Goal: Use online tool/utility: Utilize a website feature to perform a specific function

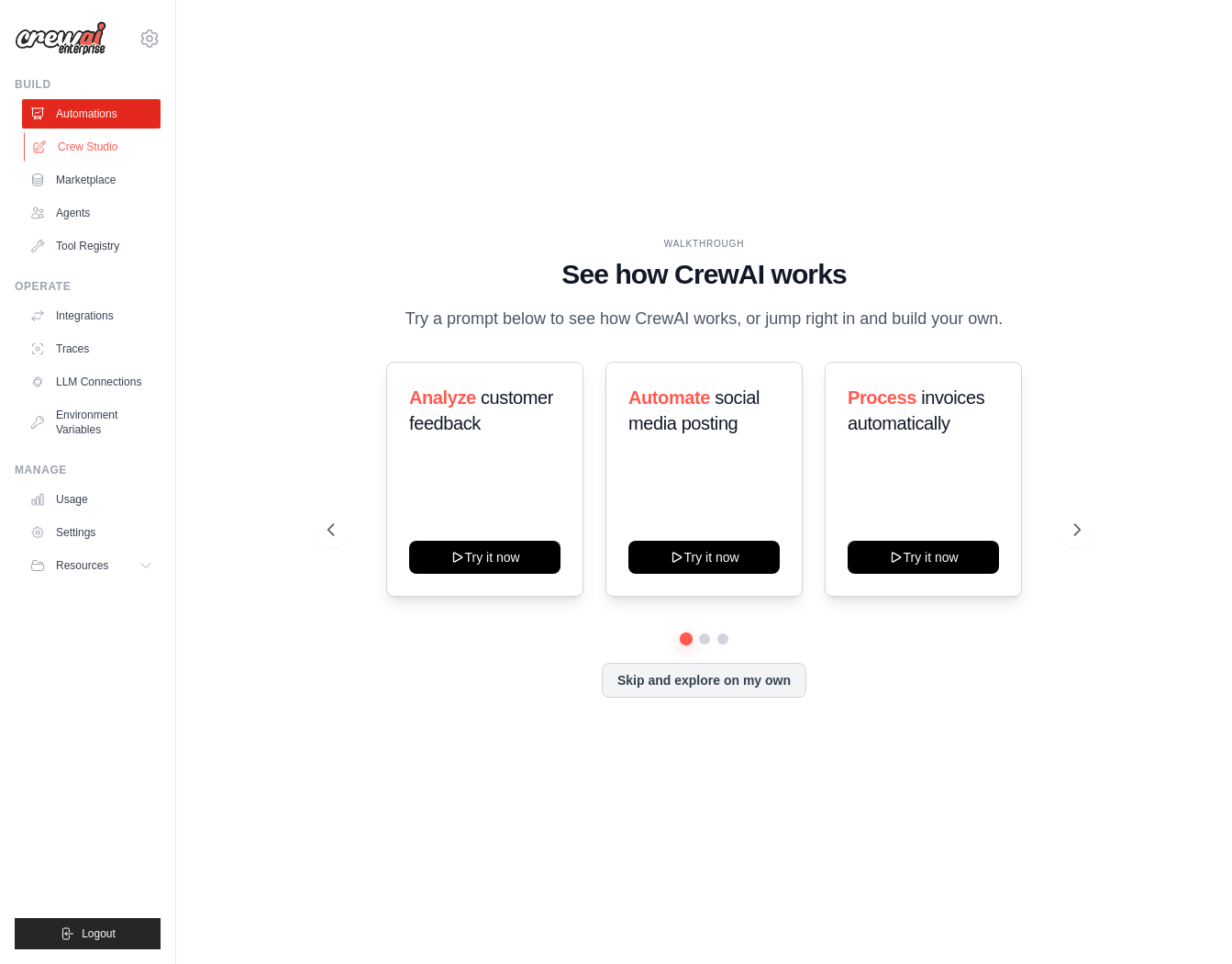
click at [78, 139] on link "Crew Studio" at bounding box center [93, 146] width 139 height 29
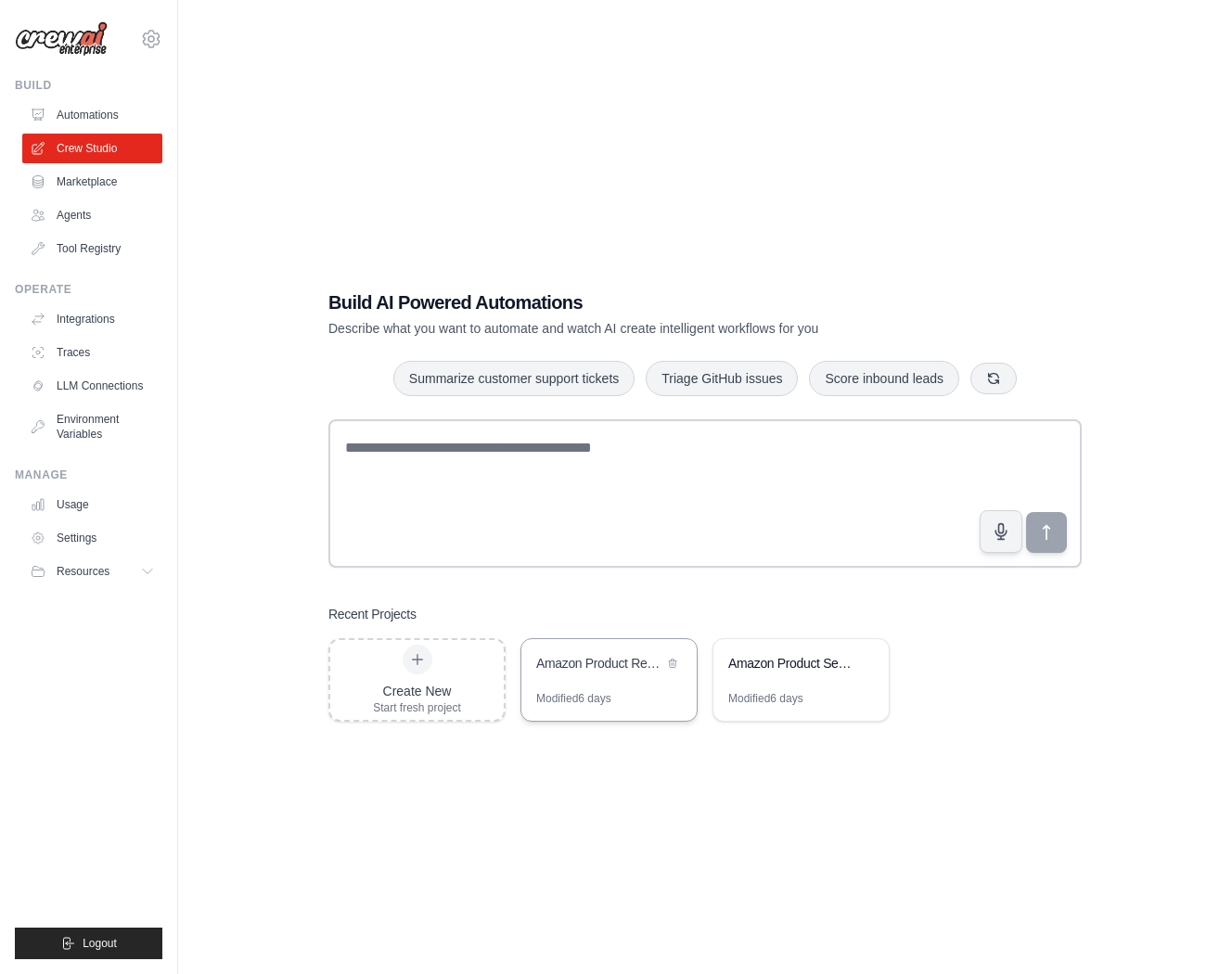
click at [646, 702] on div "Modified 6 days" at bounding box center [609, 705] width 176 height 30
click at [802, 702] on div "Modified 6 days" at bounding box center [765, 698] width 75 height 15
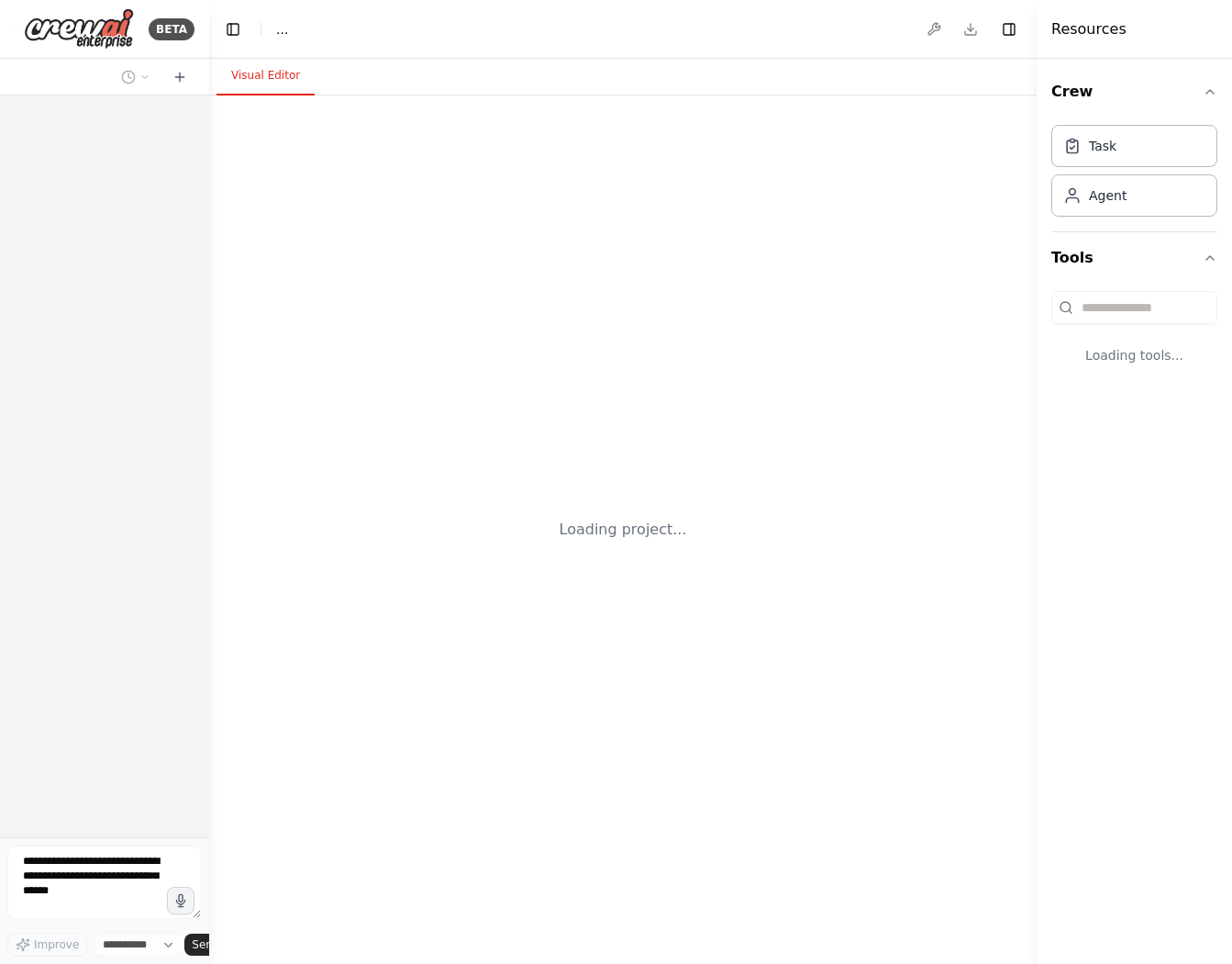
select select "****"
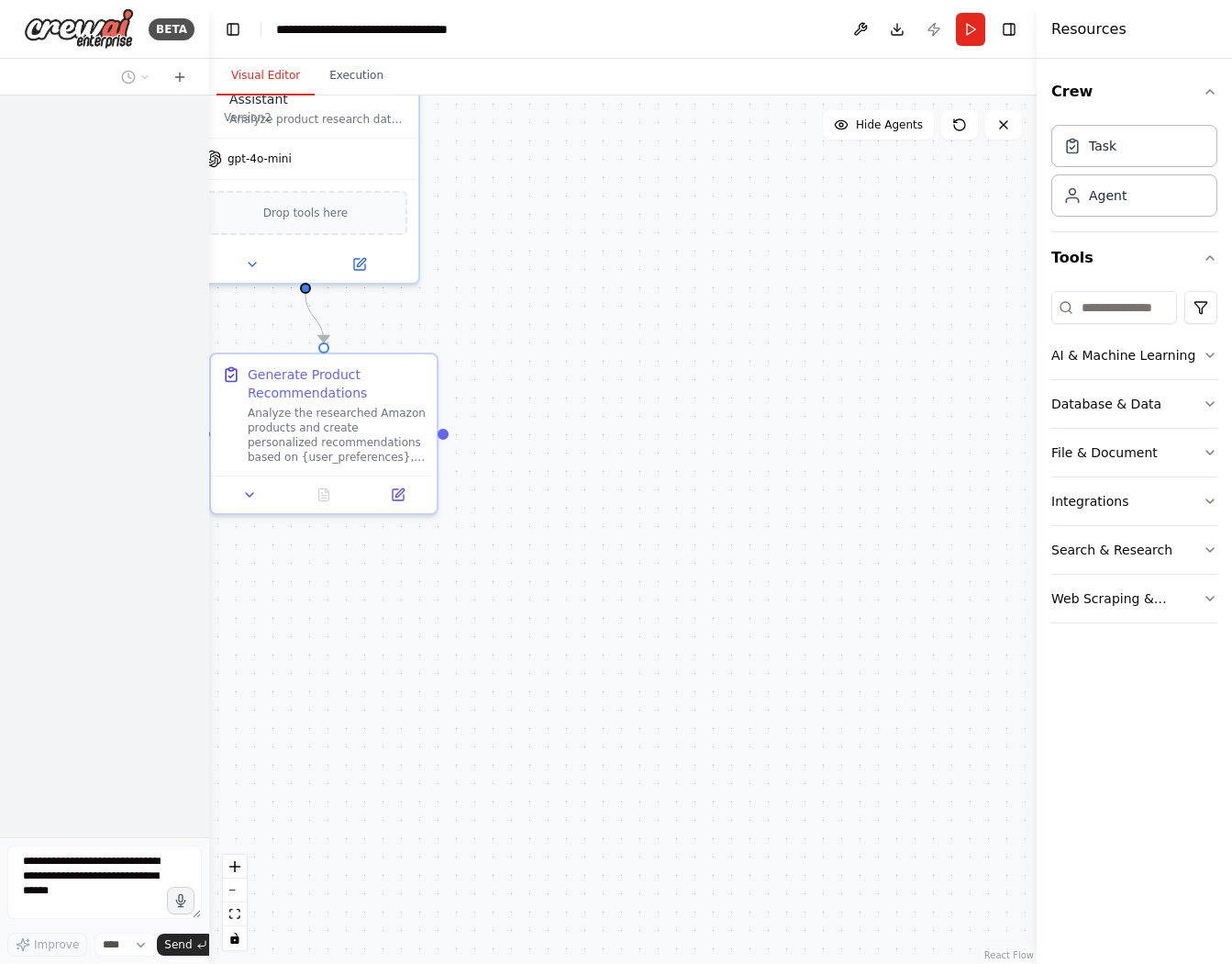
scroll to position [482, 0]
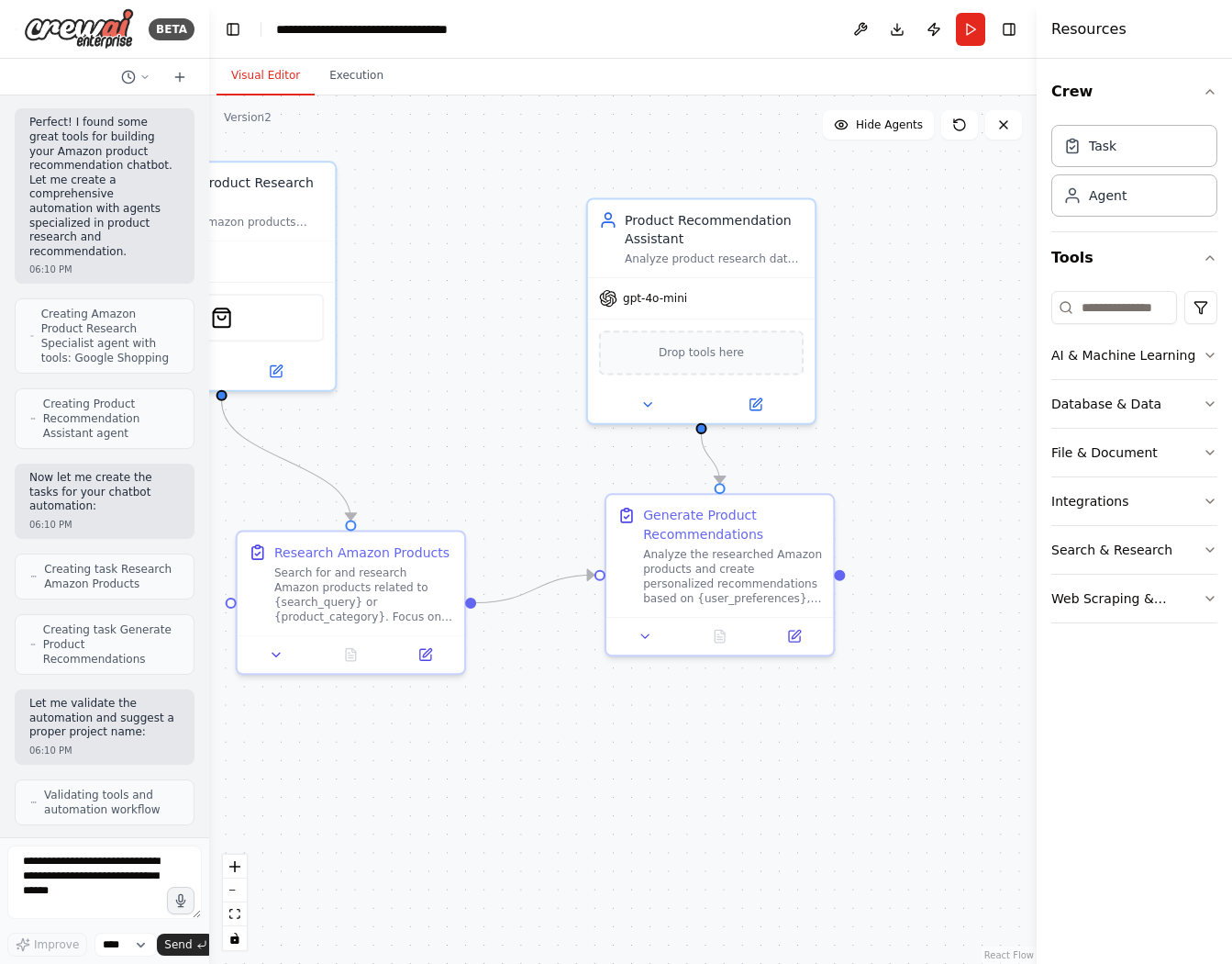
drag, startPoint x: 571, startPoint y: 325, endPoint x: 948, endPoint y: 456, distance: 399.1
click at [948, 456] on div ".deletable-edge-delete-btn { width: 20px; height: 20px; border: 0px solid #ffff…" at bounding box center [623, 530] width 828 height 869
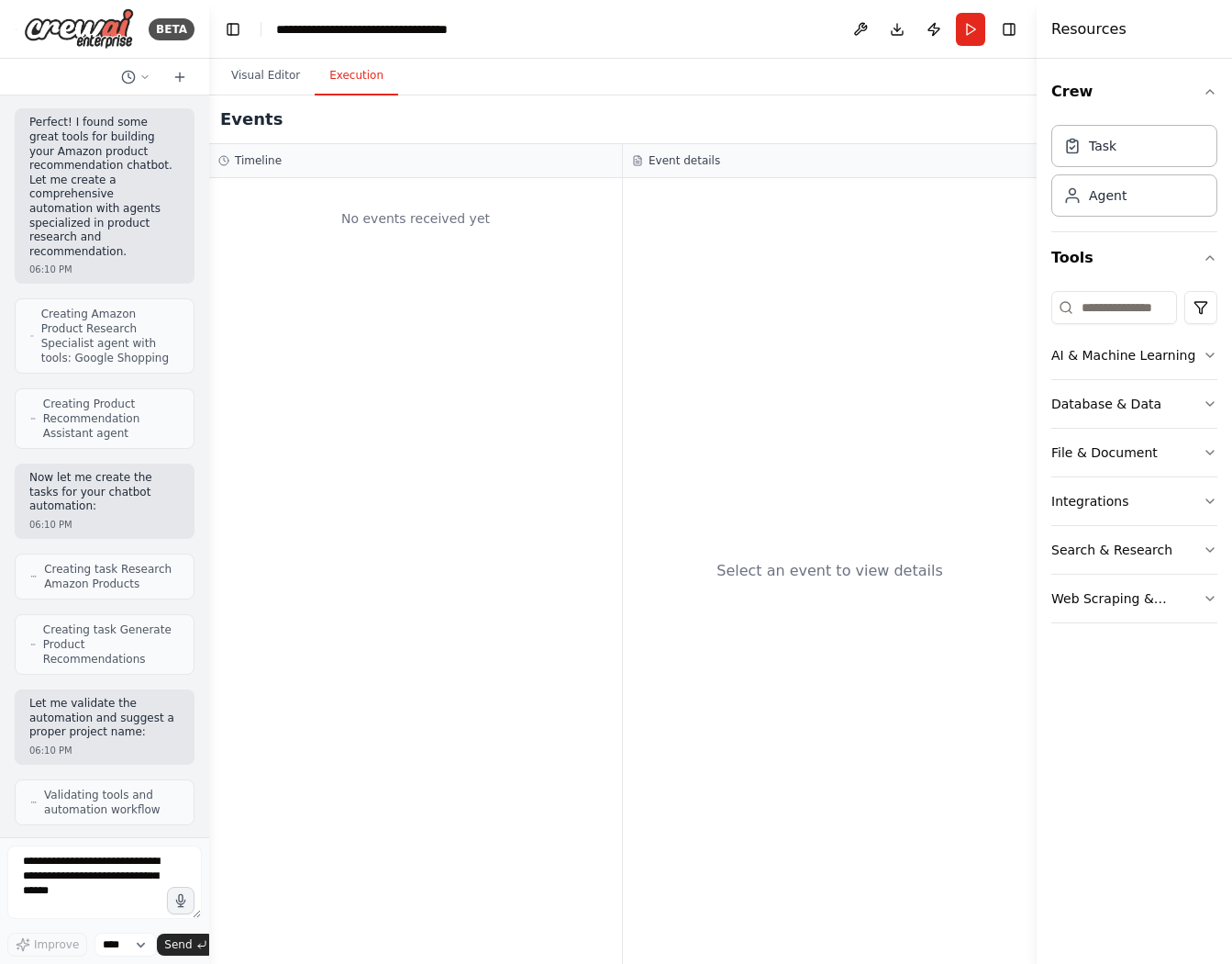
click at [354, 76] on button "Execution" at bounding box center [356, 76] width 83 height 39
click at [970, 30] on button "Run" at bounding box center [970, 29] width 29 height 33
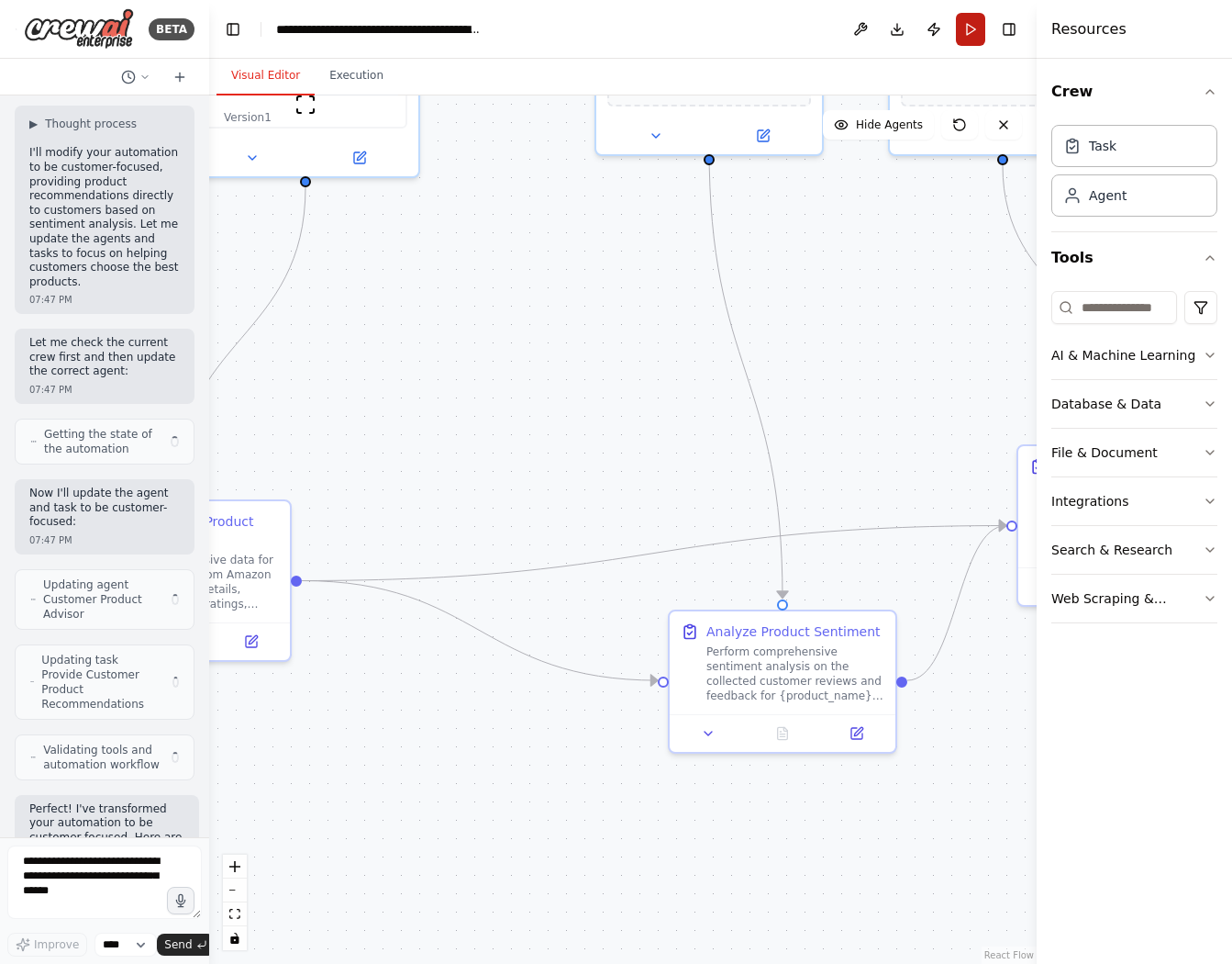
scroll to position [4479, 0]
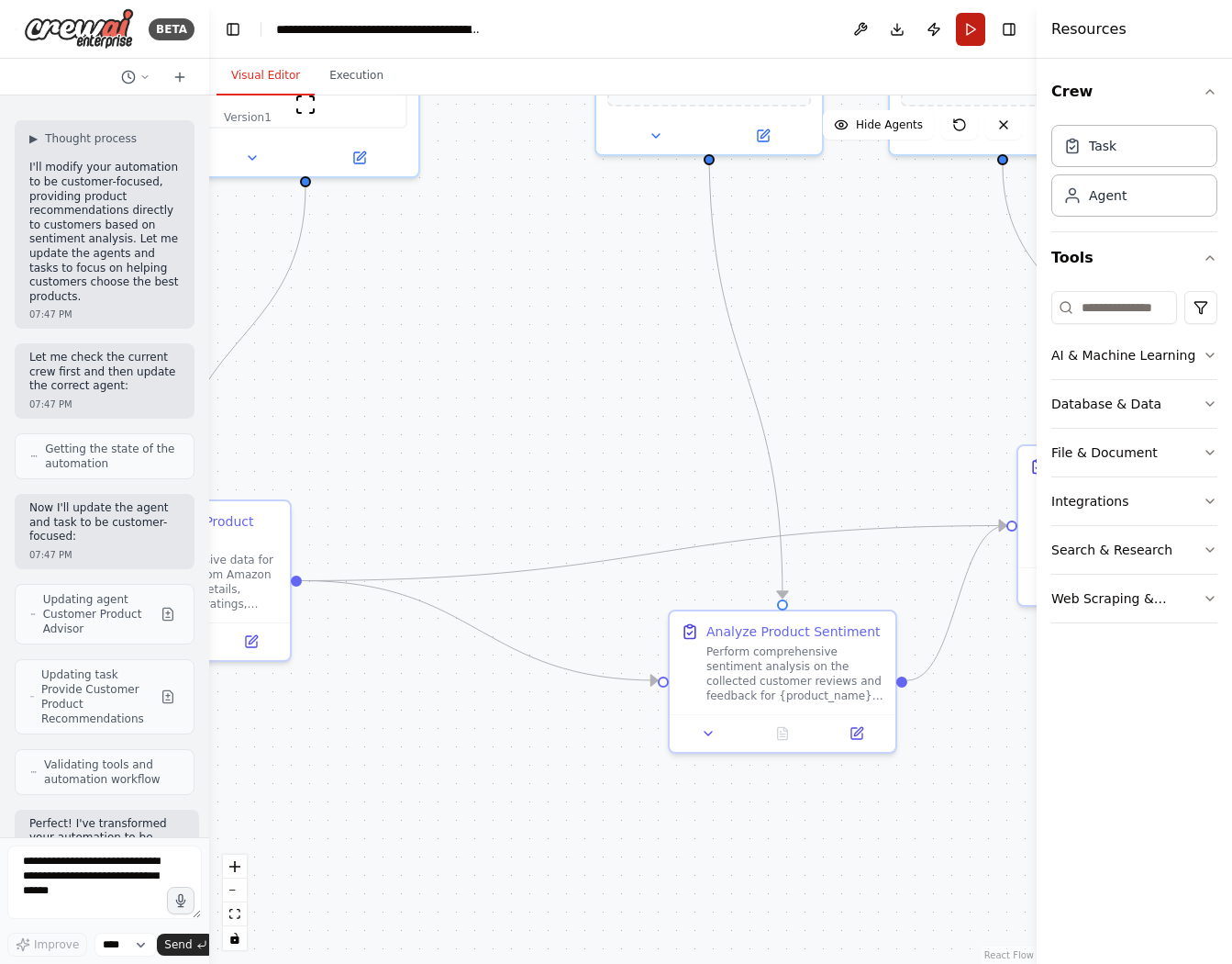
click at [974, 32] on button "Run" at bounding box center [970, 29] width 29 height 33
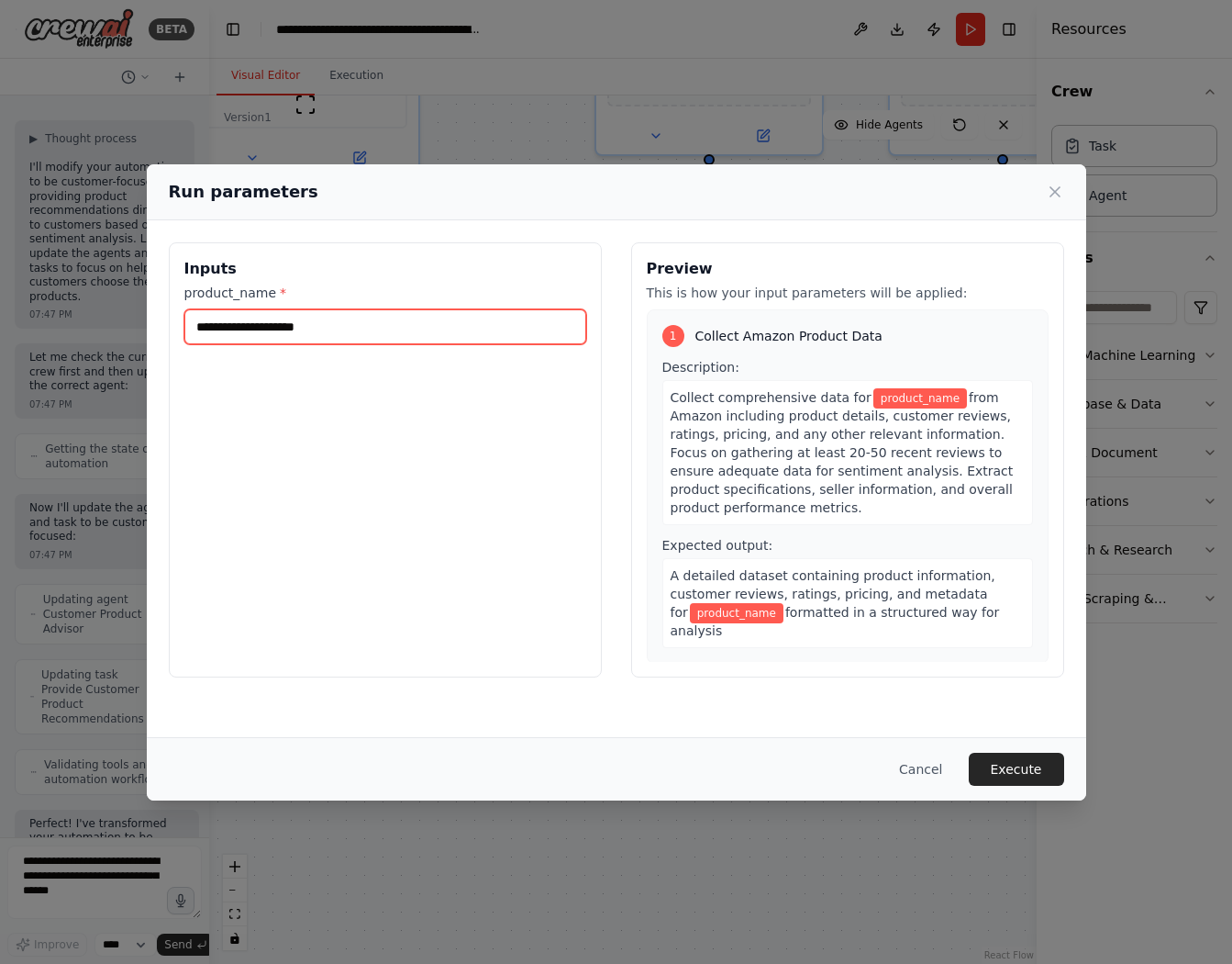
click at [450, 333] on input "product_name *" at bounding box center [385, 327] width 402 height 35
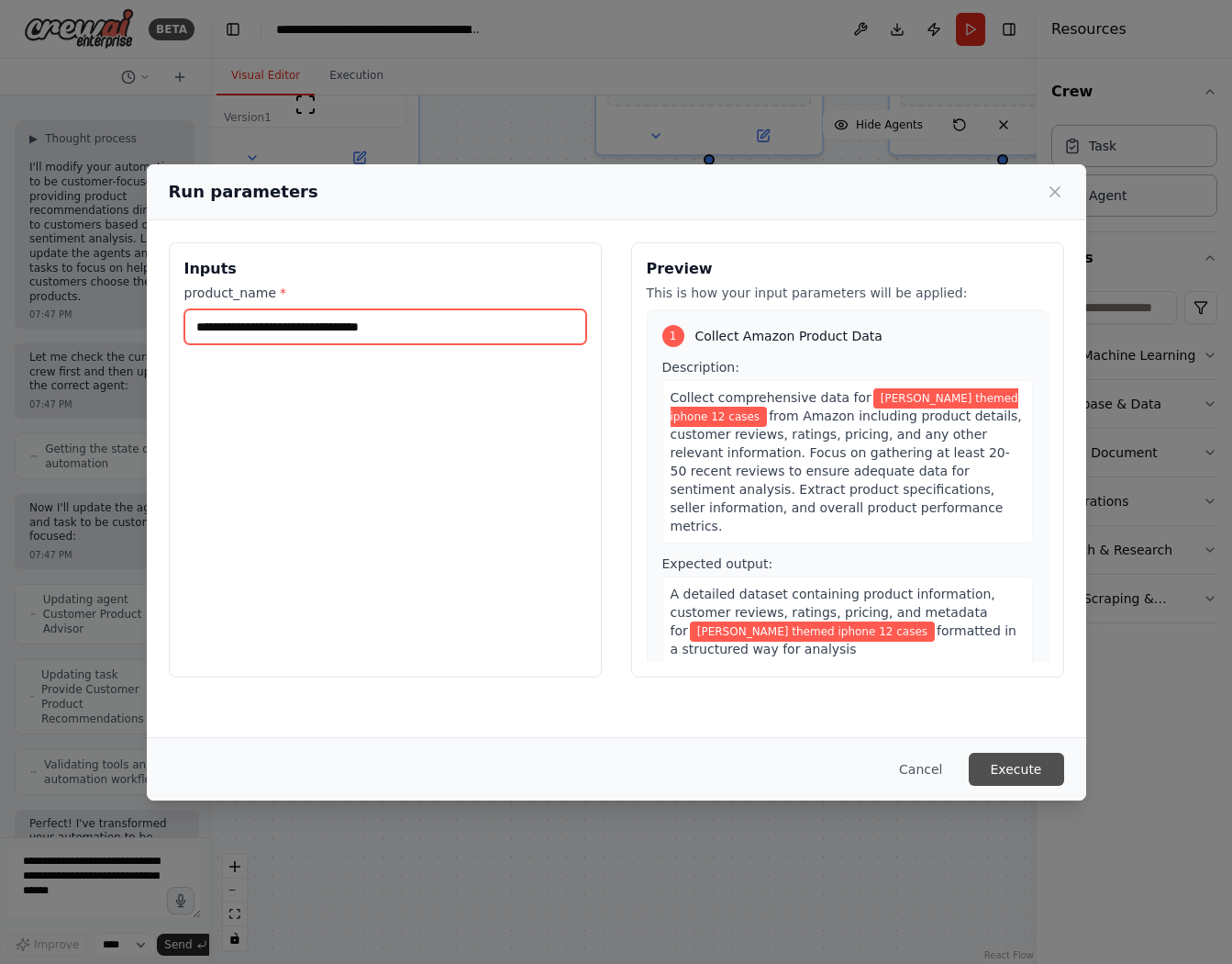
type input "**********"
click at [1035, 761] on button "Execute" at bounding box center [1016, 769] width 95 height 33
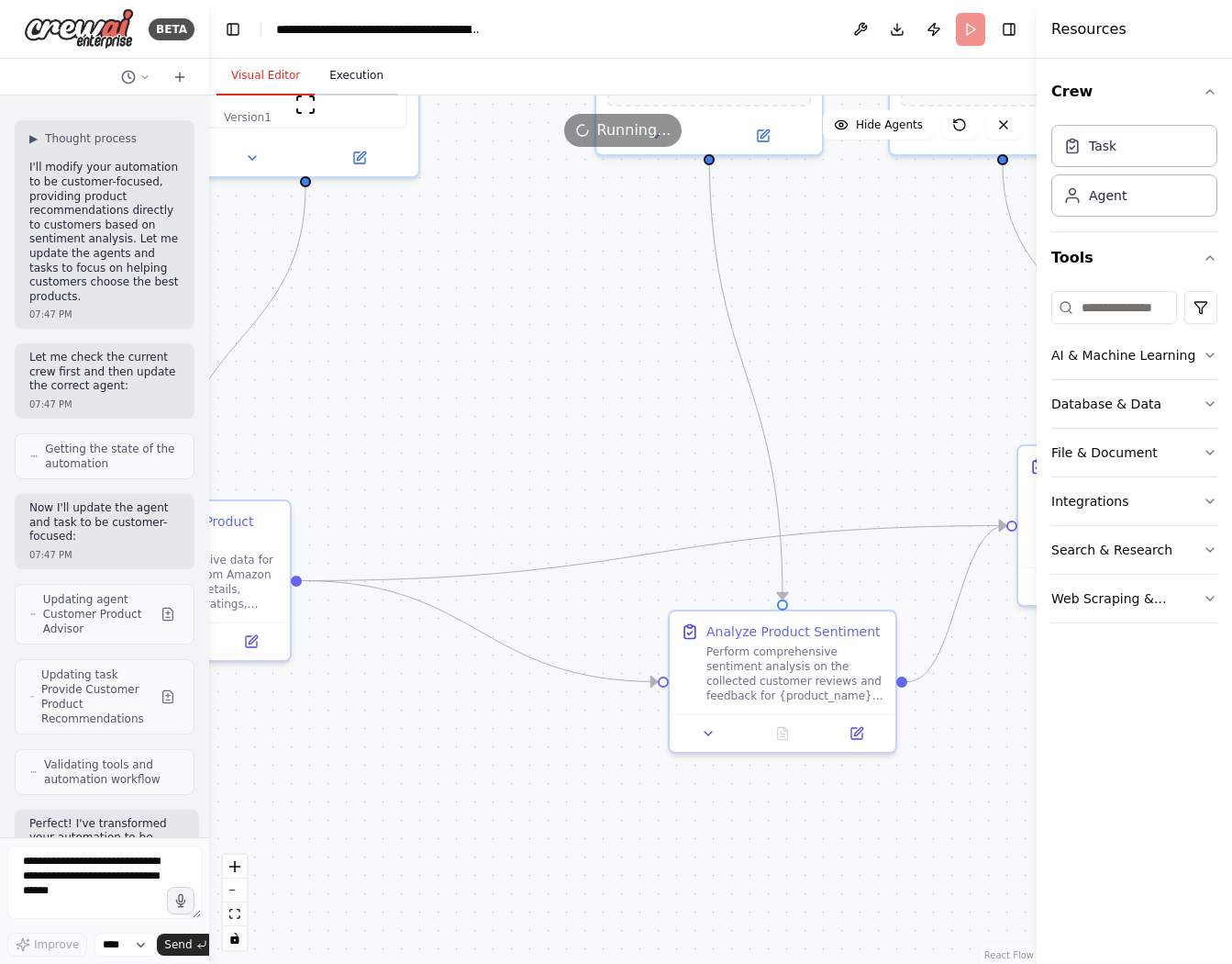
click at [380, 73] on button "Execution" at bounding box center [356, 76] width 83 height 39
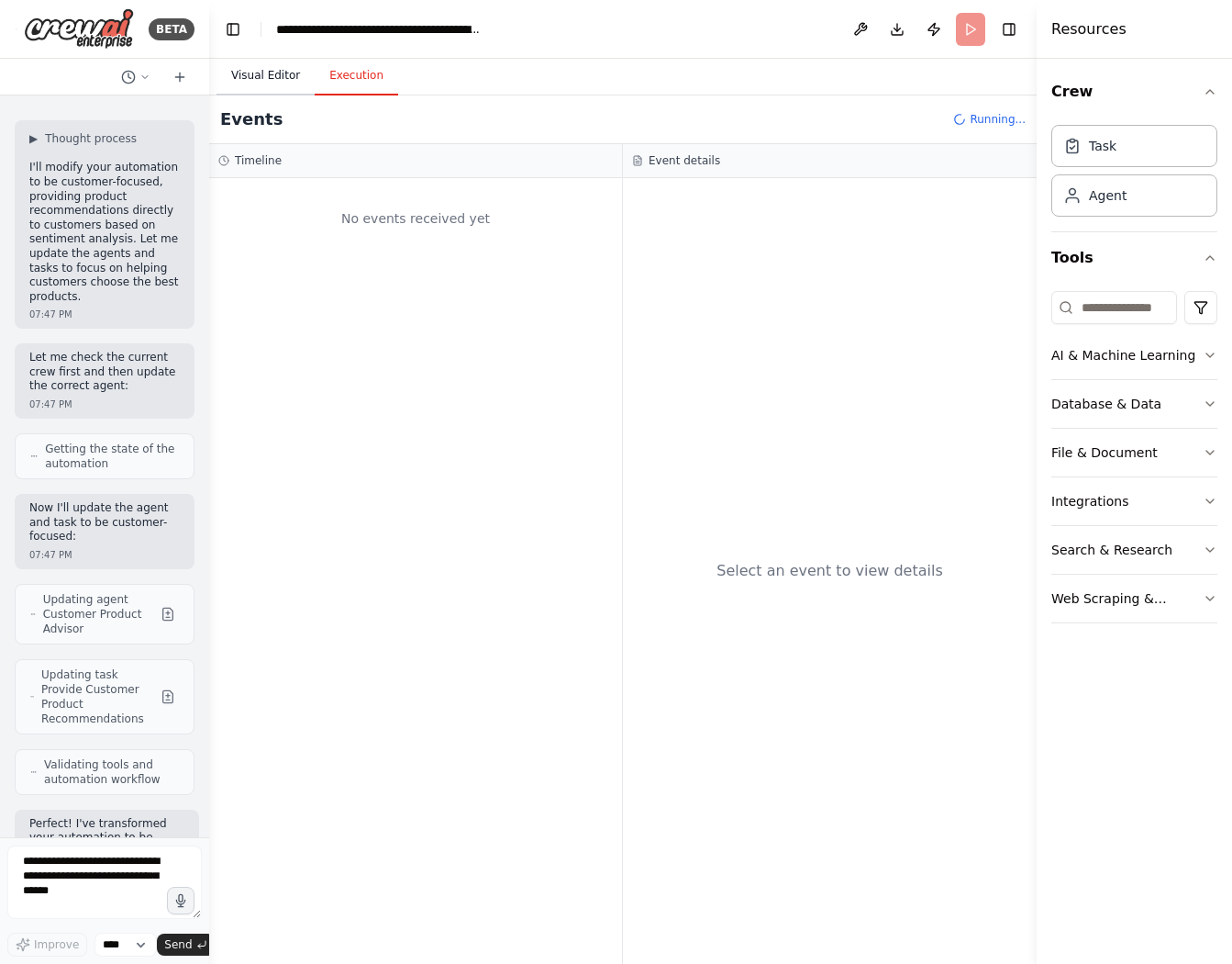
click at [252, 78] on button "Visual Editor" at bounding box center [265, 76] width 98 height 39
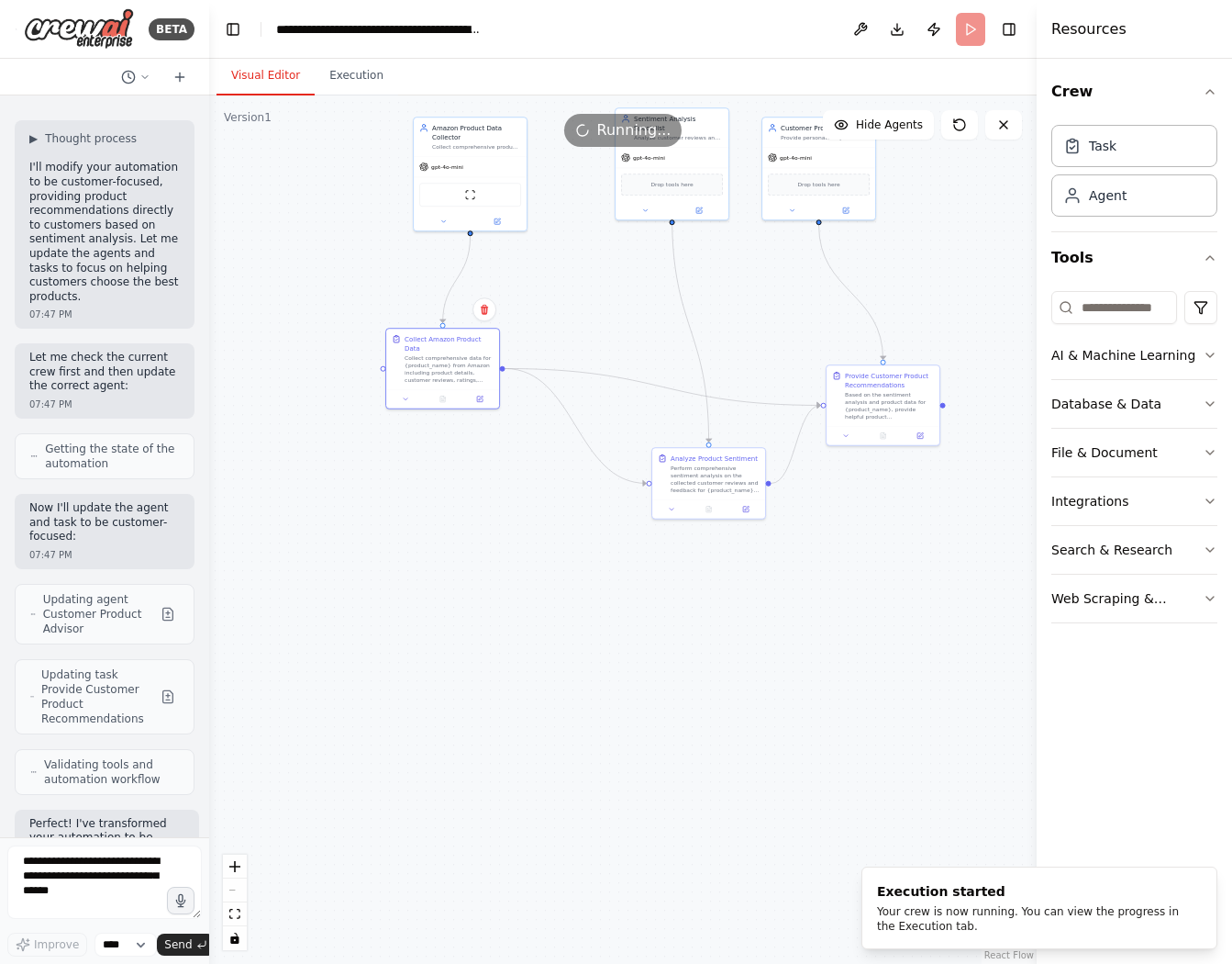
drag, startPoint x: 464, startPoint y: 366, endPoint x: 567, endPoint y: 408, distance: 111.2
click at [462, 347] on div "Collect Amazon Product Data Collect comprehensive data for {product_name} from …" at bounding box center [449, 359] width 89 height 49
drag, startPoint x: 690, startPoint y: 489, endPoint x: 508, endPoint y: 428, distance: 192.0
click at [624, 460] on div "Perform comprehensive sentiment analysis on the collected customer reviews and …" at bounding box center [650, 451] width 89 height 29
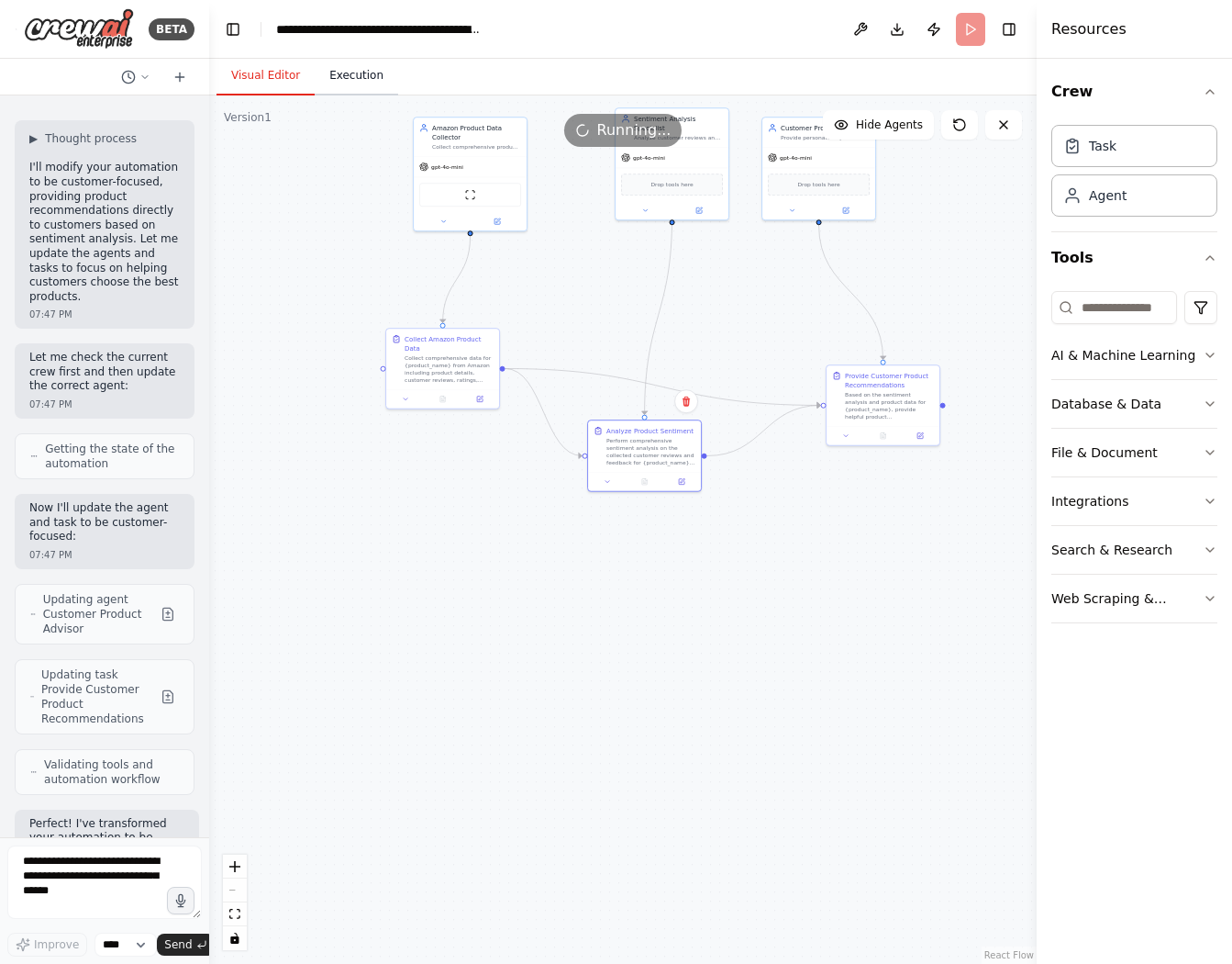
click at [375, 82] on button "Execution" at bounding box center [356, 76] width 83 height 39
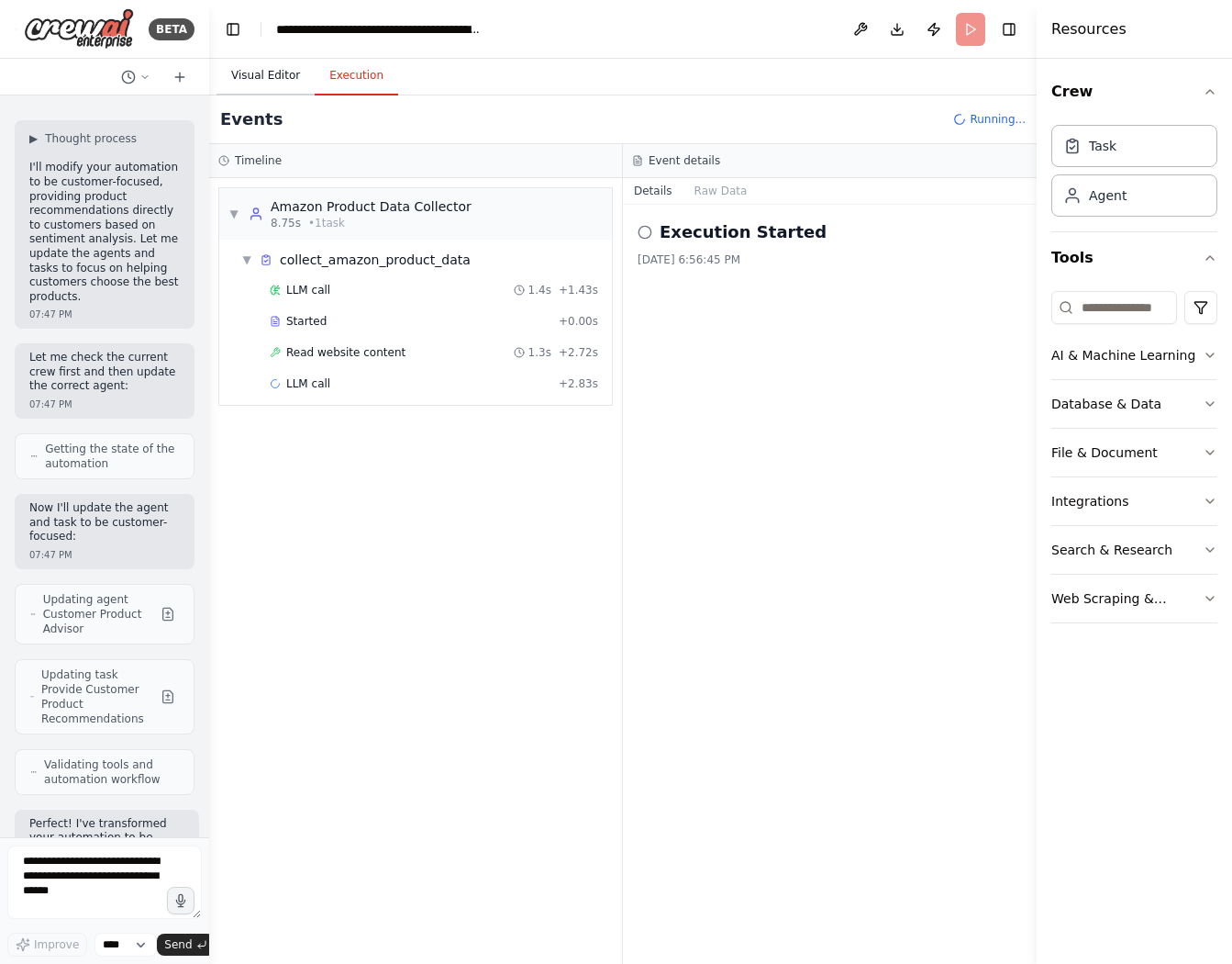
click at [245, 73] on button "Visual Editor" at bounding box center [265, 76] width 98 height 39
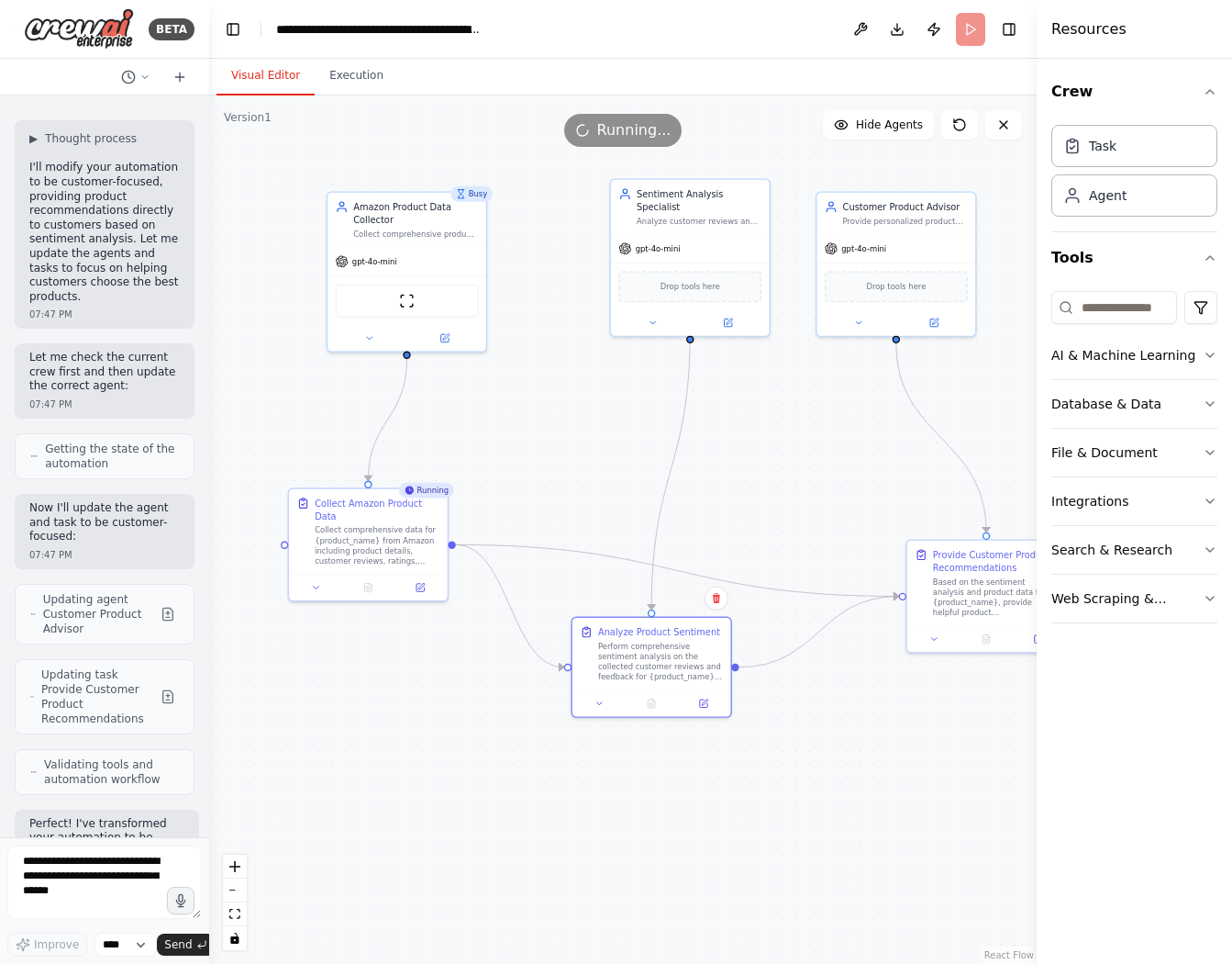
drag, startPoint x: 536, startPoint y: 279, endPoint x: 514, endPoint y: 444, distance: 166.5
click at [514, 444] on div ".deletable-edge-delete-btn { width: 20px; height: 20px; border: 0px solid #ffff…" at bounding box center [623, 530] width 828 height 869
click at [424, 592] on button at bounding box center [420, 585] width 44 height 16
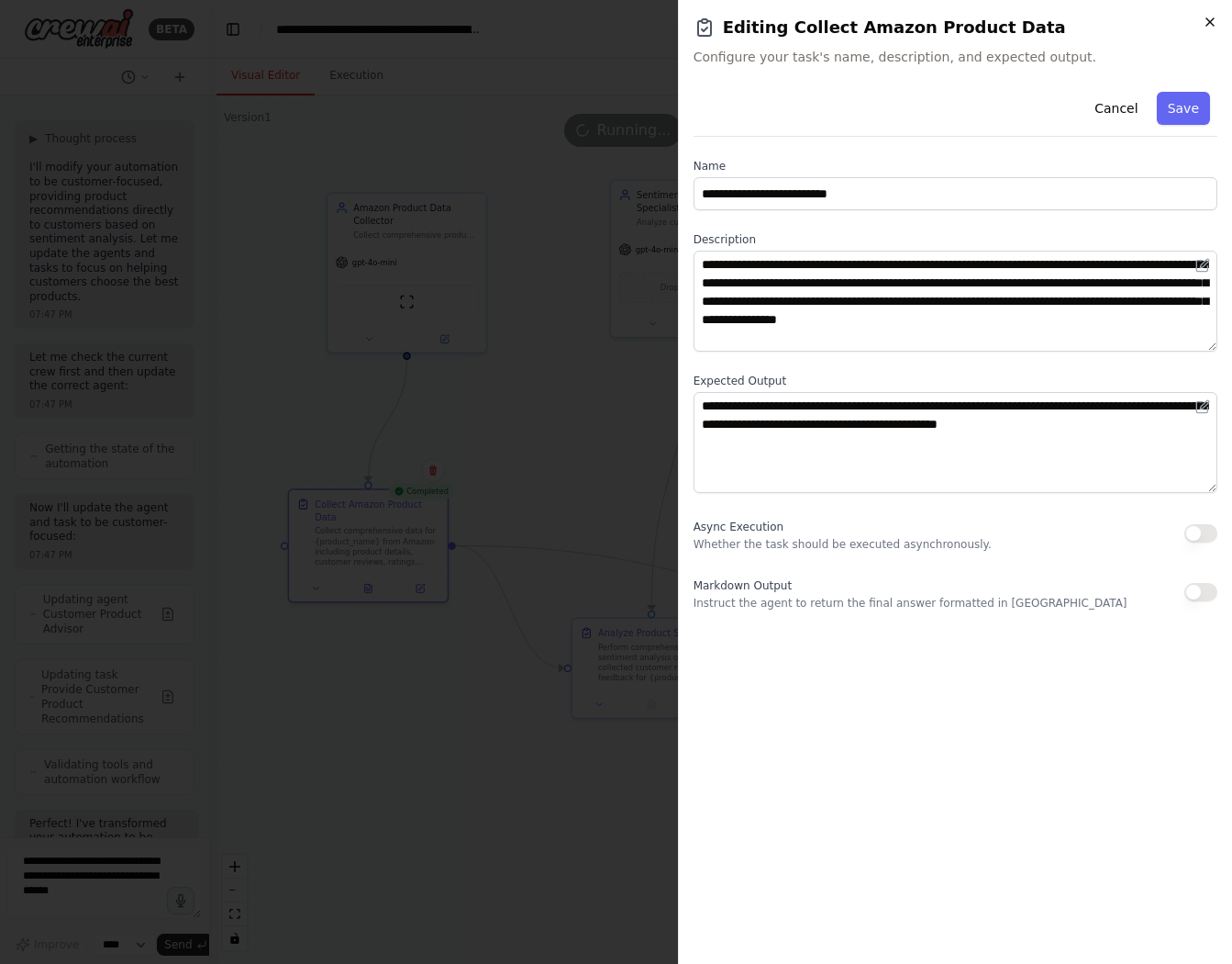
click at [1216, 24] on icon "button" at bounding box center [1210, 23] width 15 height 15
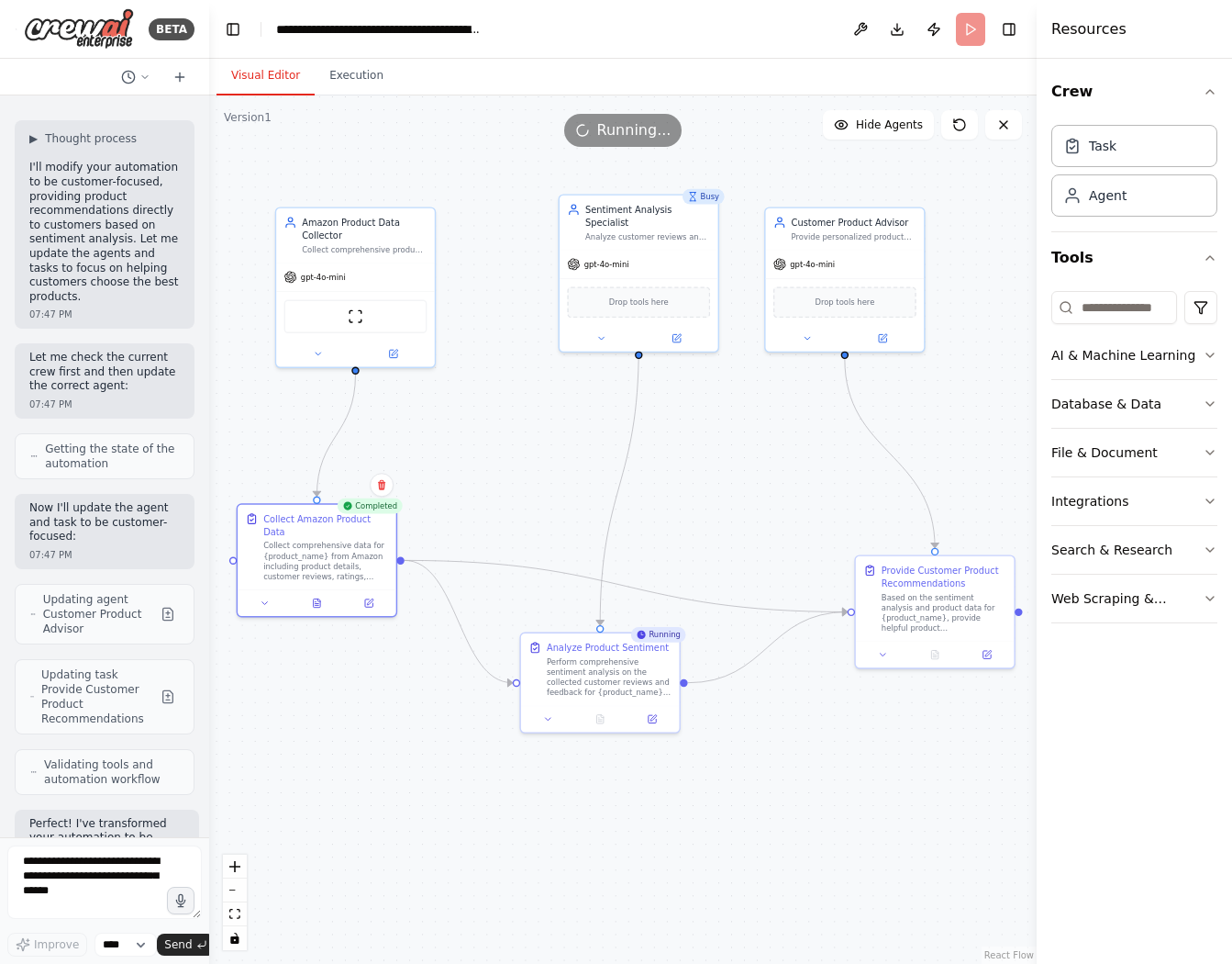
drag, startPoint x: 815, startPoint y: 394, endPoint x: 764, endPoint y: 409, distance: 53.2
click at [764, 409] on div ".deletable-edge-delete-btn { width: 20px; height: 20px; border: 0px solid #ffff…" at bounding box center [623, 530] width 828 height 869
click at [886, 335] on icon at bounding box center [883, 336] width 8 height 8
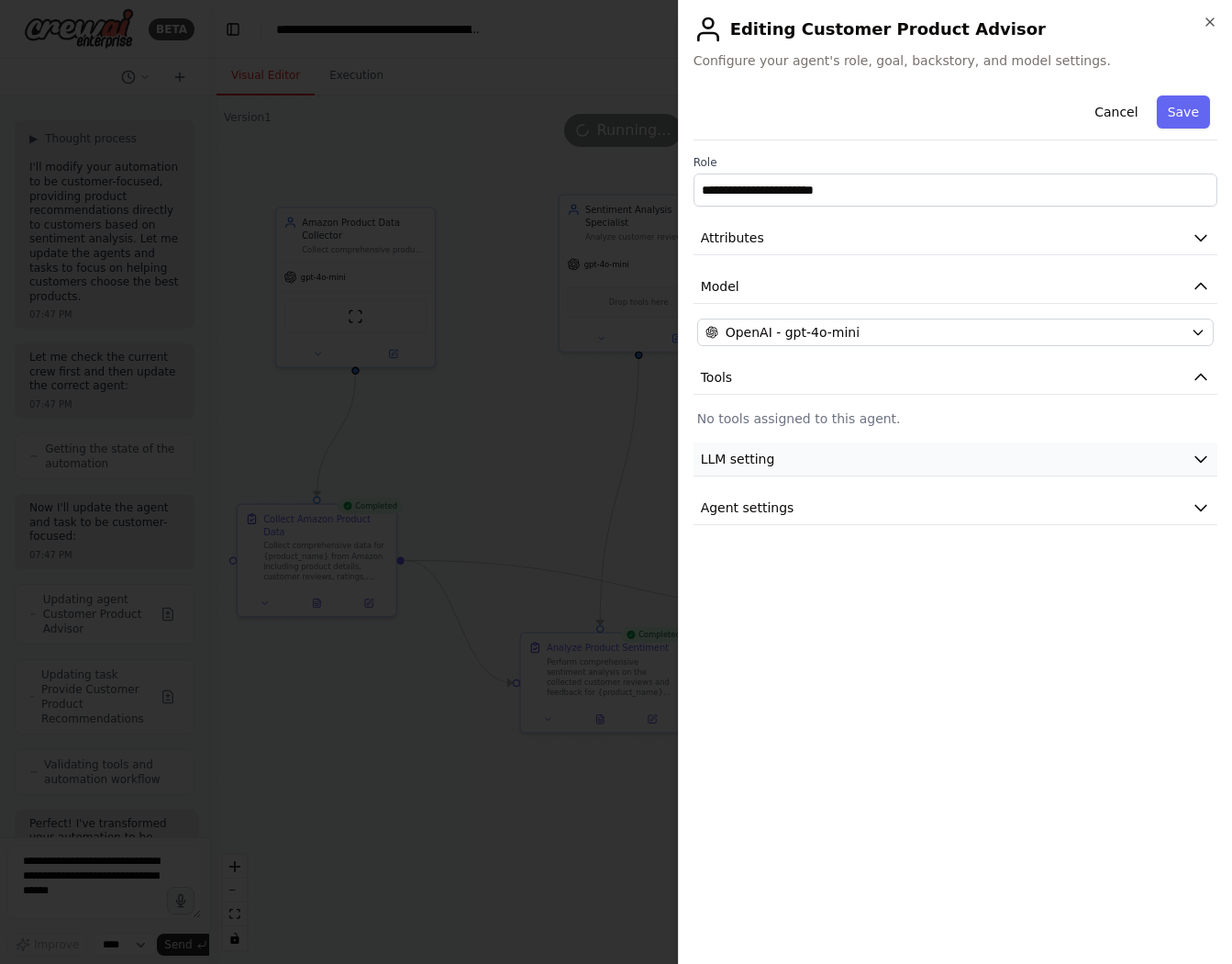
click at [928, 459] on button "LLM setting" at bounding box center [955, 460] width 524 height 34
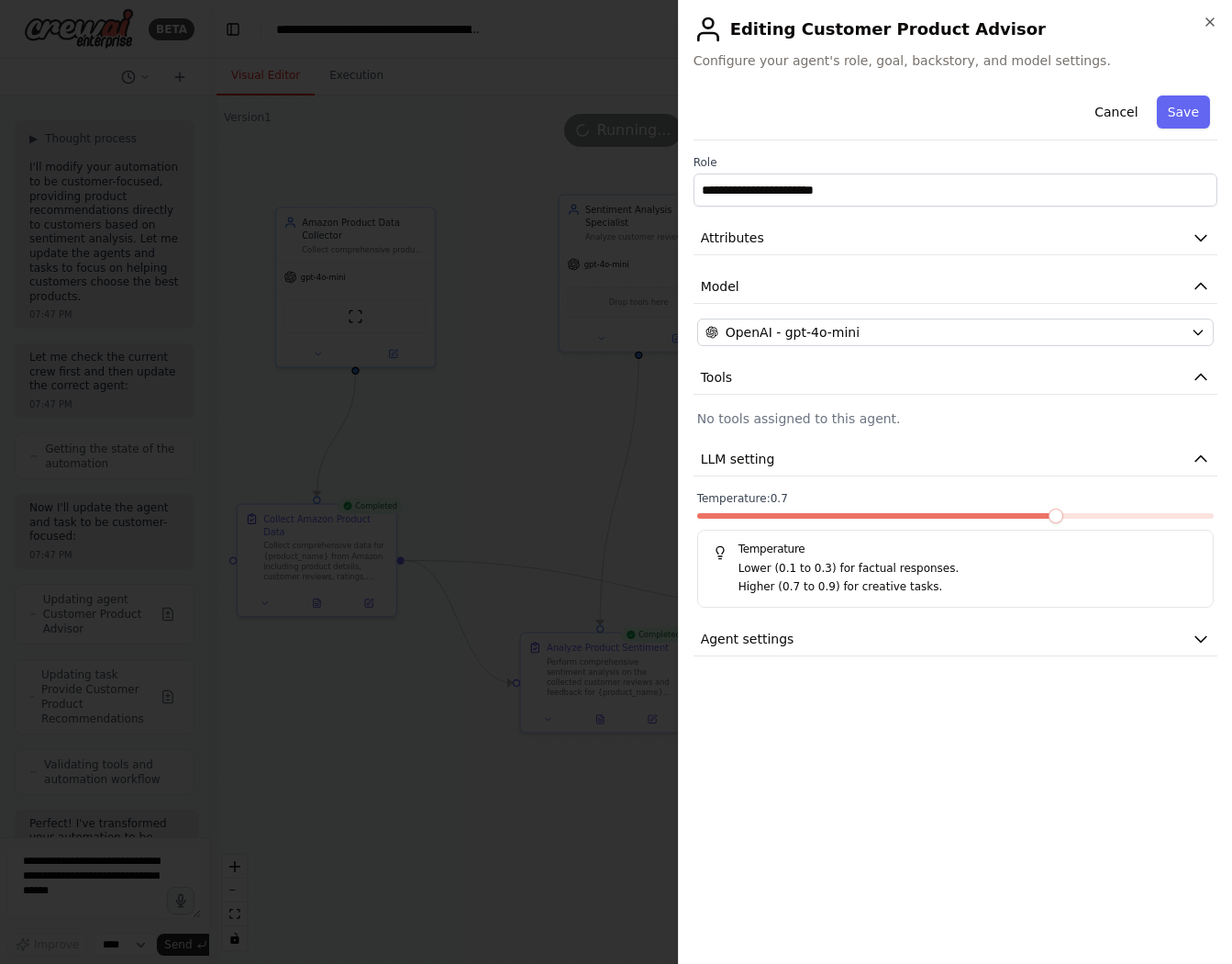
click at [598, 447] on div at bounding box center [616, 482] width 1232 height 964
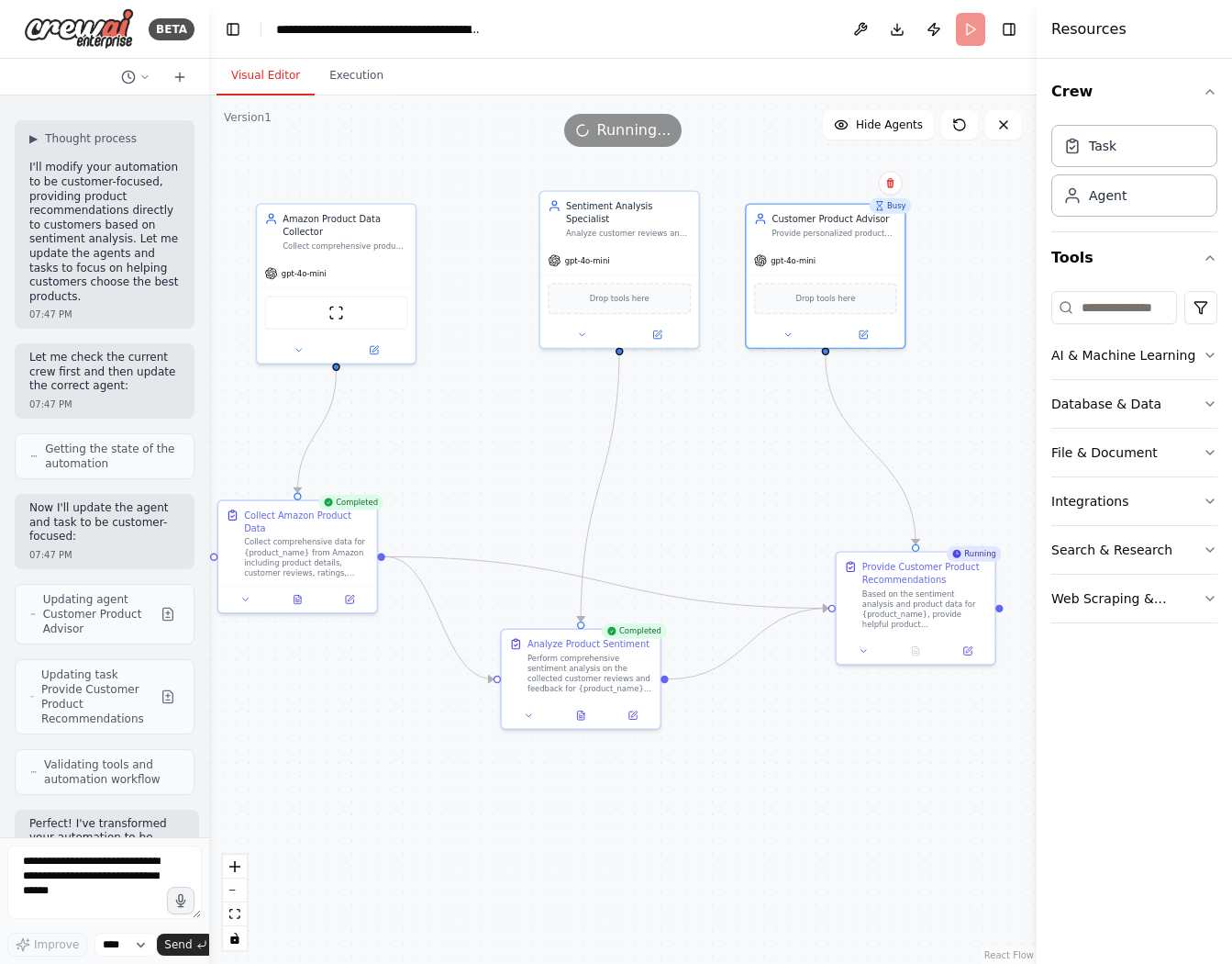
drag, startPoint x: 968, startPoint y: 456, endPoint x: 949, endPoint y: 452, distance: 19.4
click at [949, 452] on div ".deletable-edge-delete-btn { width: 20px; height: 20px; border: 0px solid #ffff…" at bounding box center [623, 530] width 828 height 869
click at [358, 74] on button "Execution" at bounding box center [356, 76] width 83 height 39
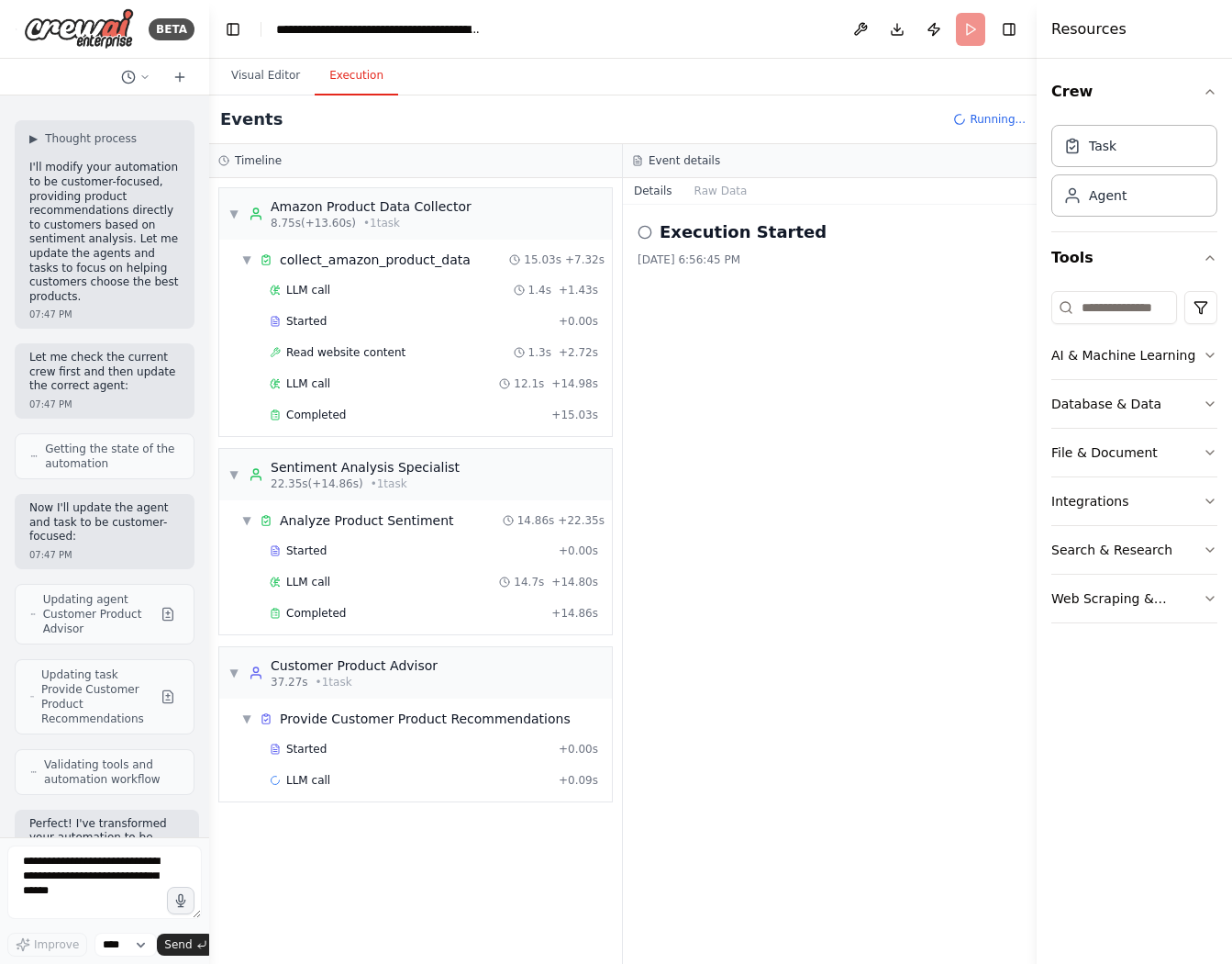
scroll to position [5112, 0]
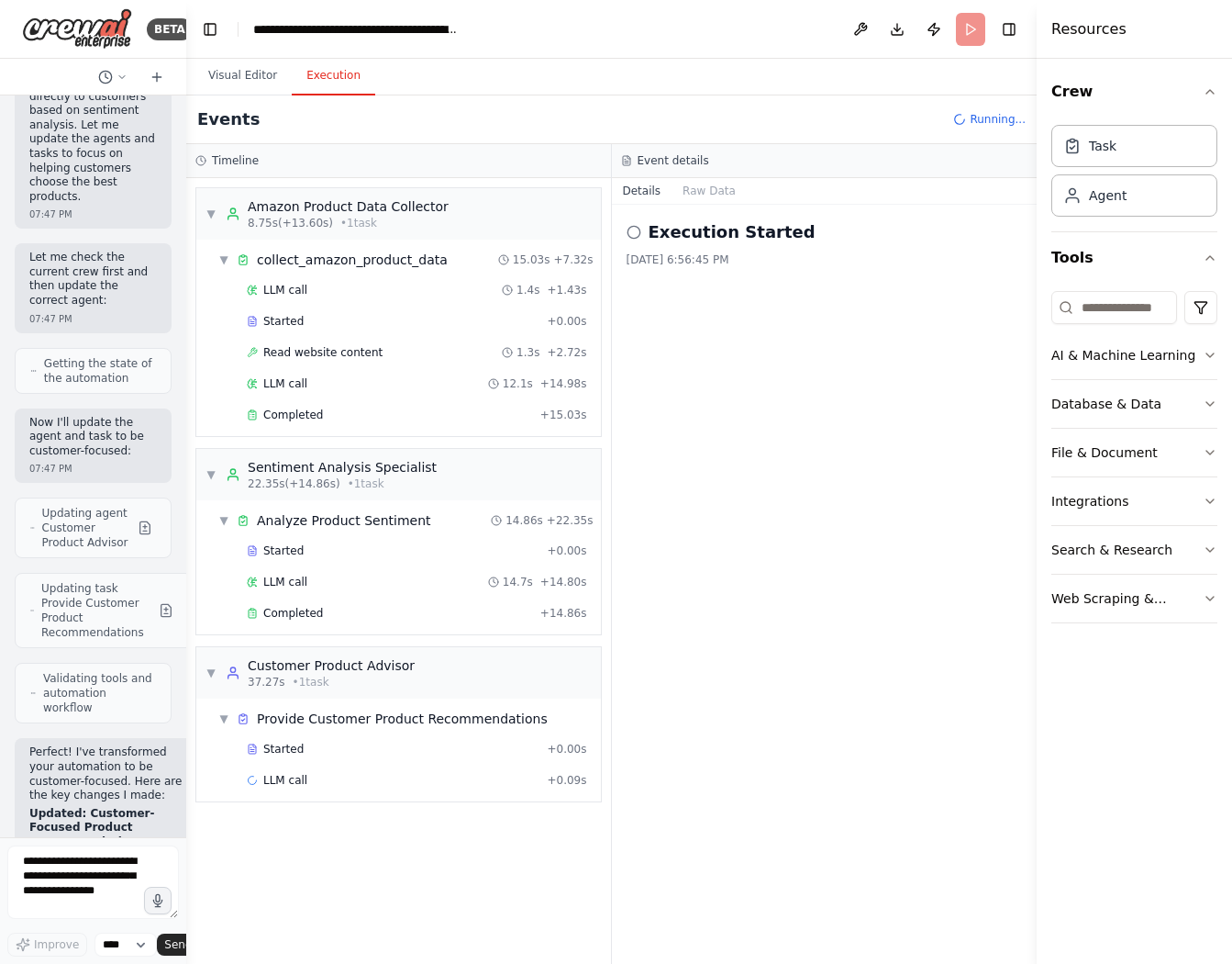
drag, startPoint x: 207, startPoint y: 476, endPoint x: 47, endPoint y: 455, distance: 161.4
click at [47, 455] on div "BETA i want to generate a multi agent app that will take amazon data and that w…" at bounding box center [93, 482] width 186 height 964
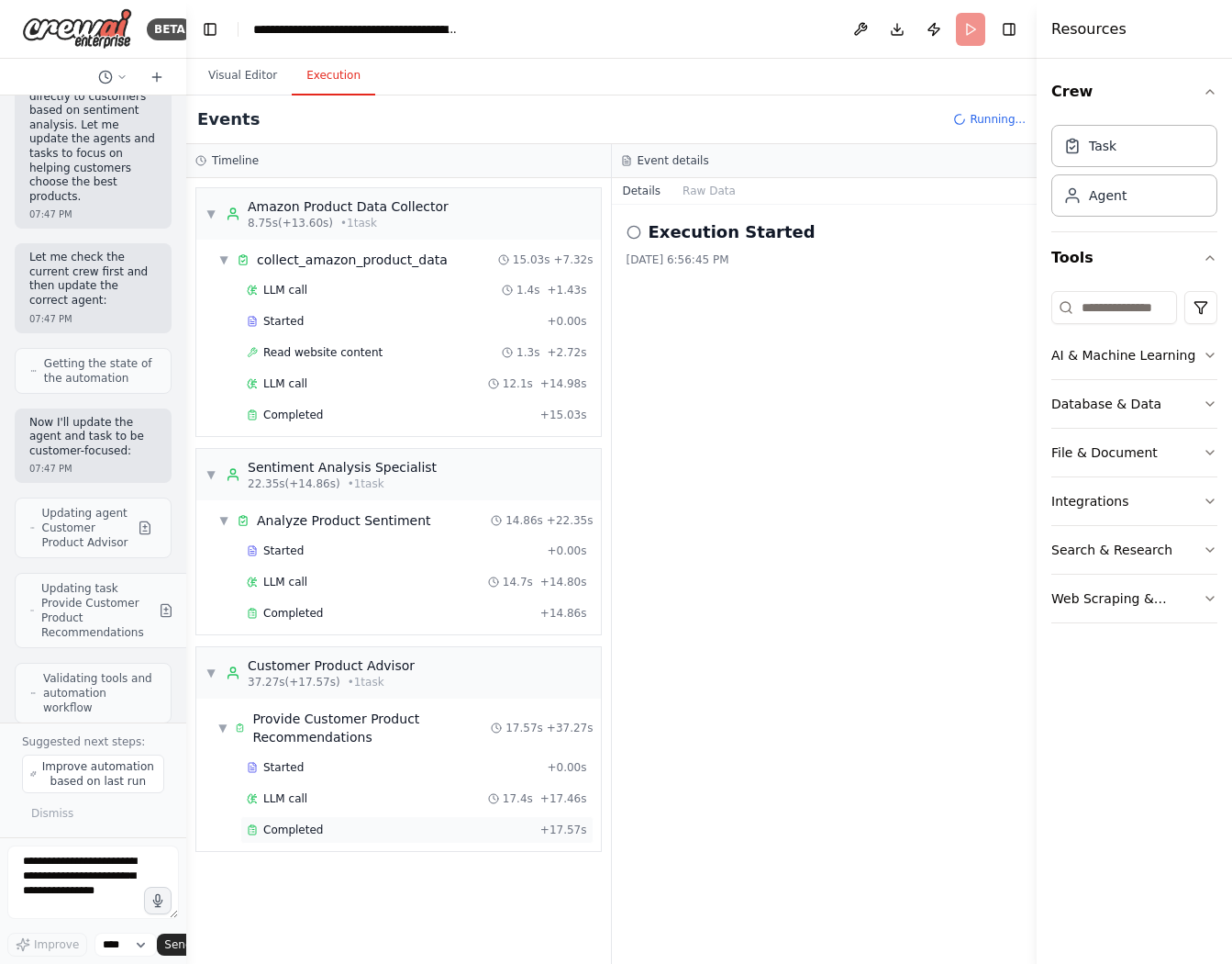
click at [313, 833] on span "Completed" at bounding box center [293, 830] width 59 height 15
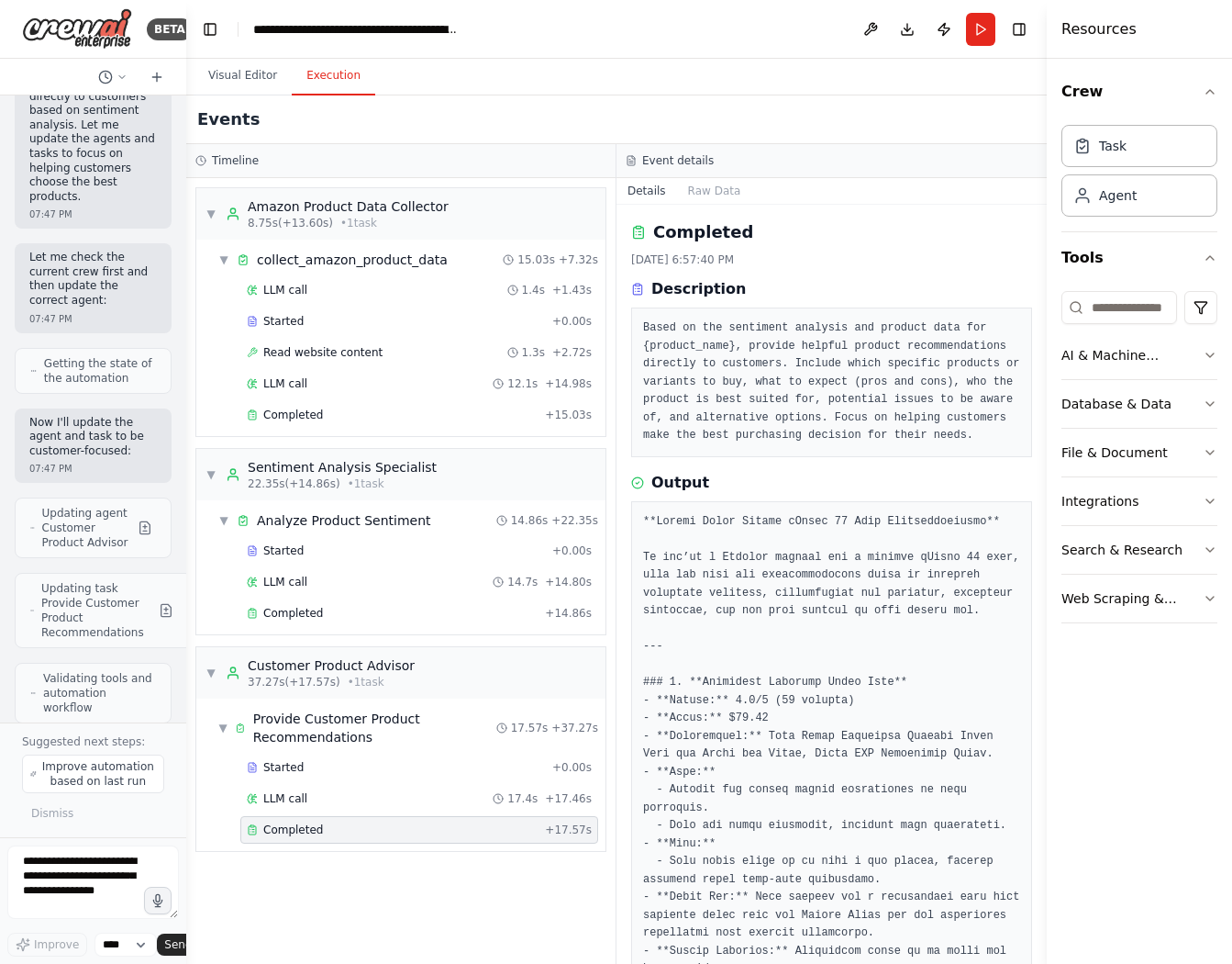
drag, startPoint x: 1037, startPoint y: 460, endPoint x: 1280, endPoint y: 450, distance: 243.2
click at [1231, 450] on html "BETA i want to generate a multi agent app that will take amazon data and that w…" at bounding box center [616, 482] width 1232 height 964
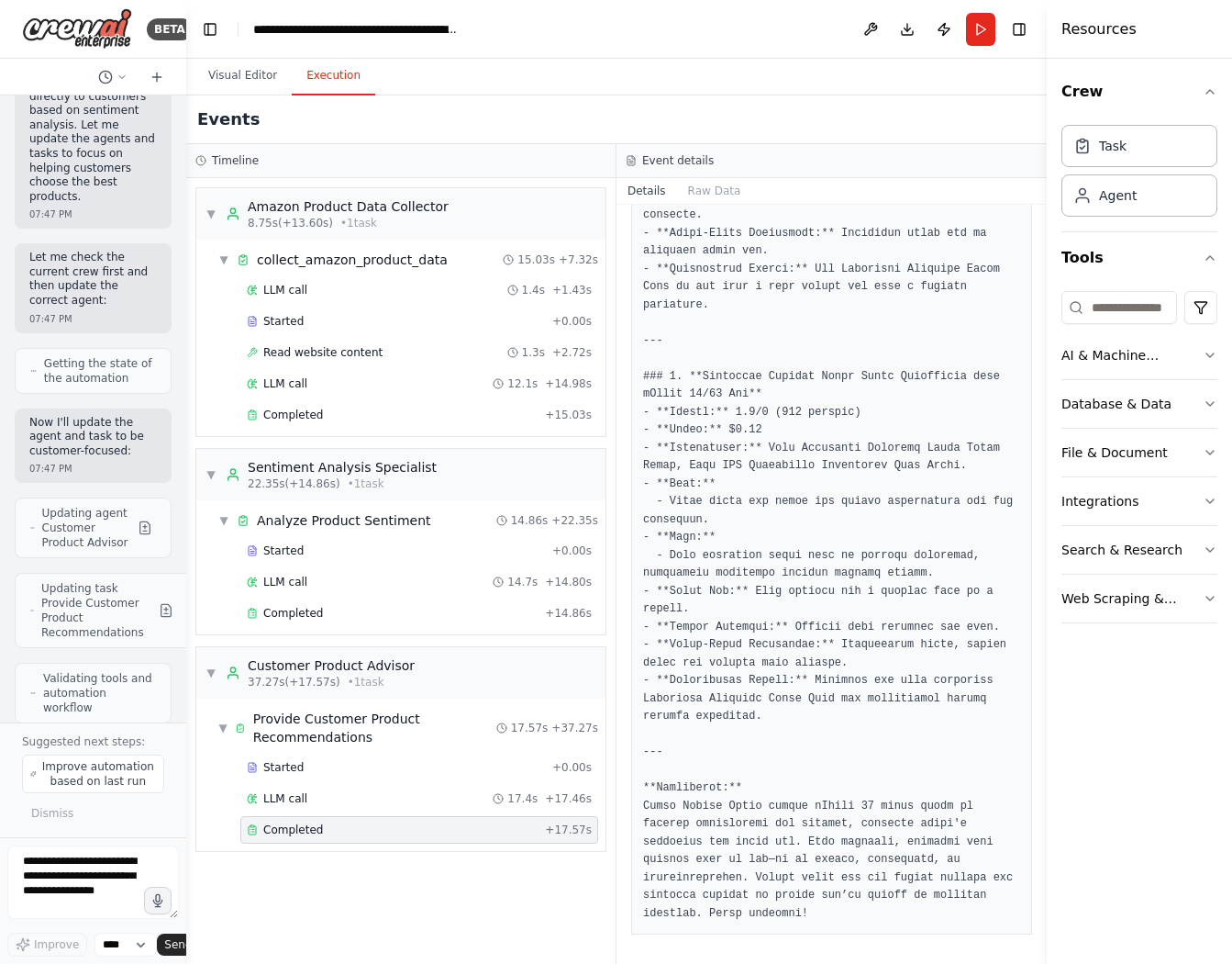
scroll to position [2114, 0]
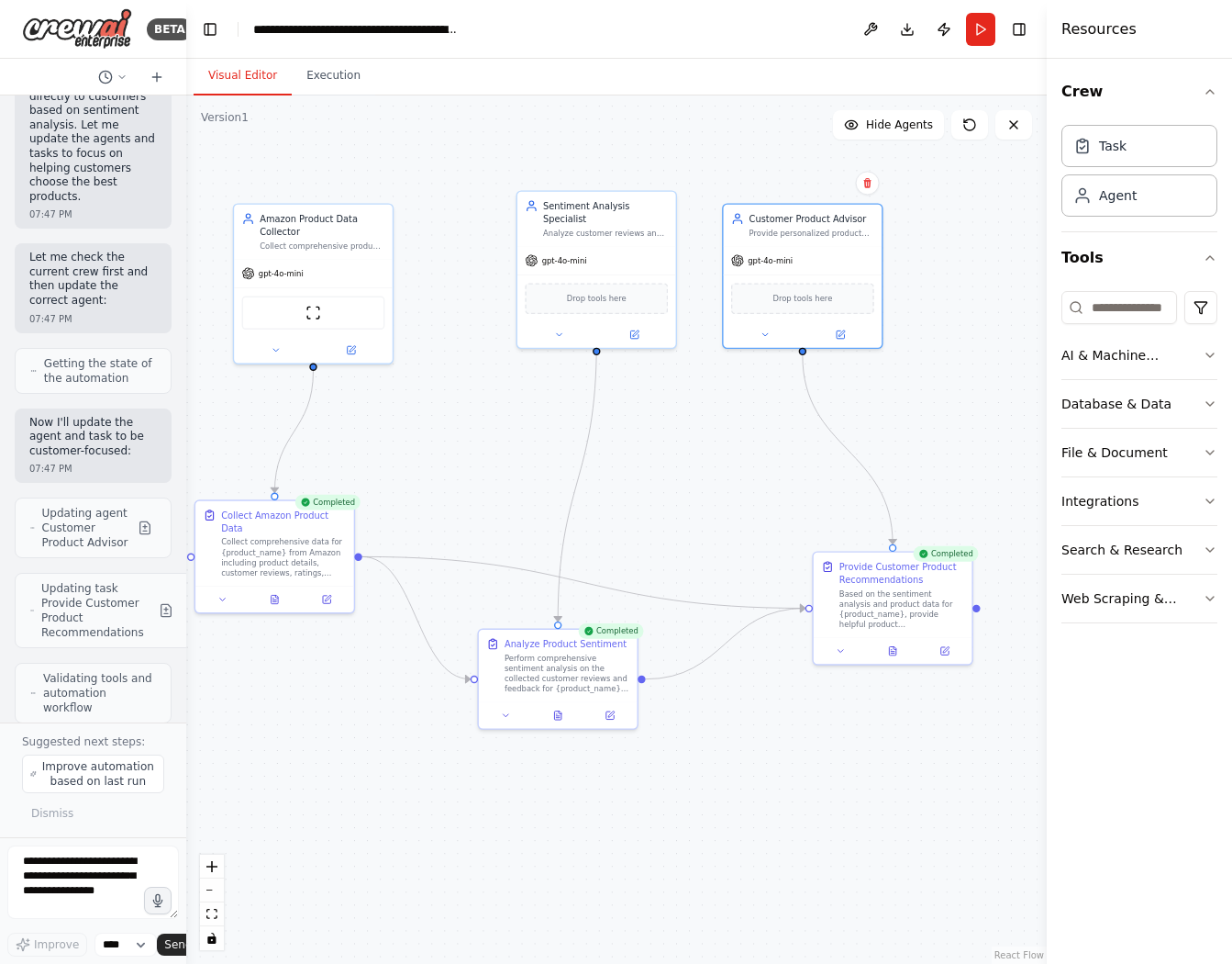
click at [261, 73] on button "Visual Editor" at bounding box center [243, 76] width 98 height 39
click at [1209, 406] on icon "button" at bounding box center [1210, 404] width 8 height 4
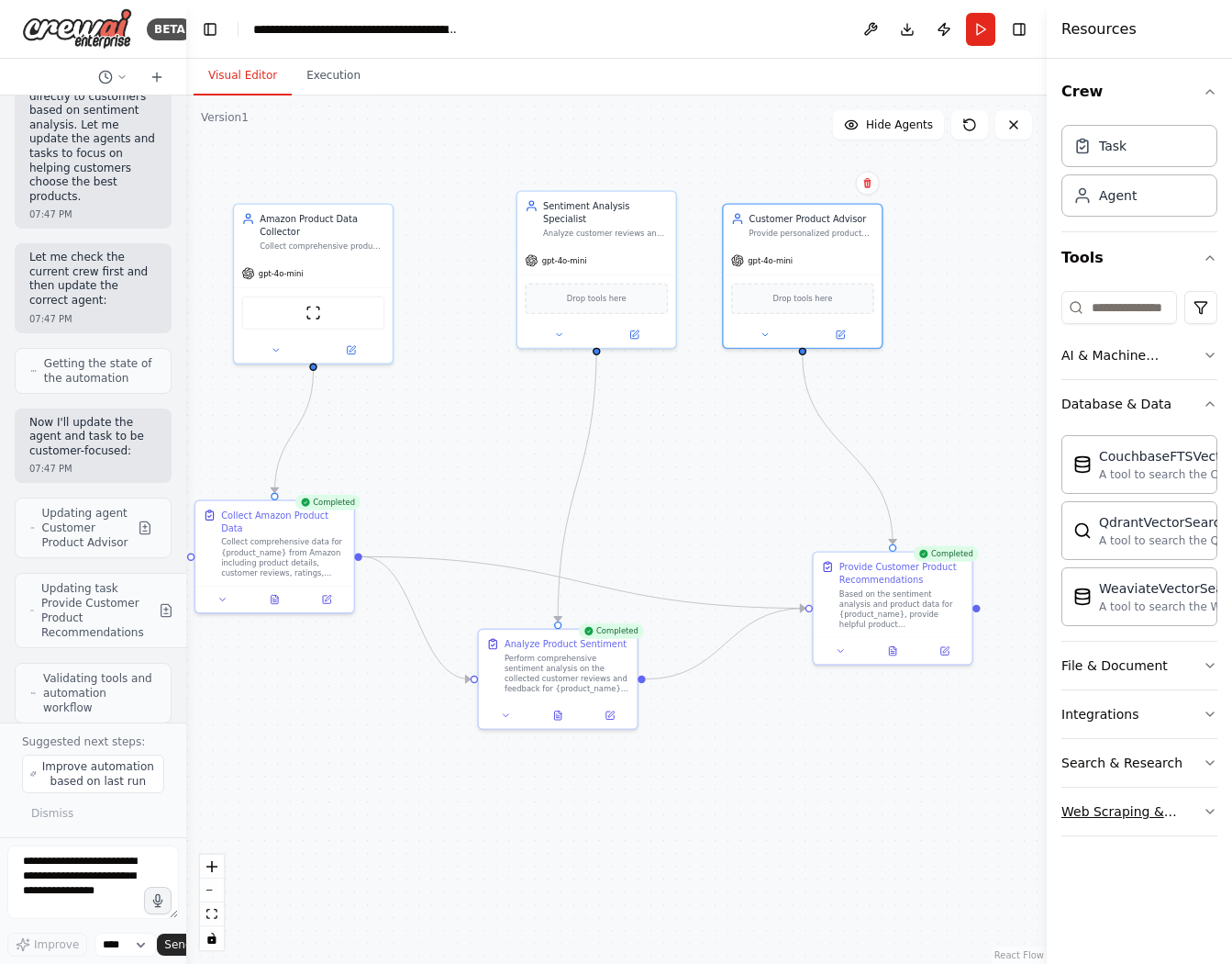
click at [1211, 812] on icon "button" at bounding box center [1210, 811] width 15 height 15
click at [1203, 767] on icon "button" at bounding box center [1210, 763] width 15 height 15
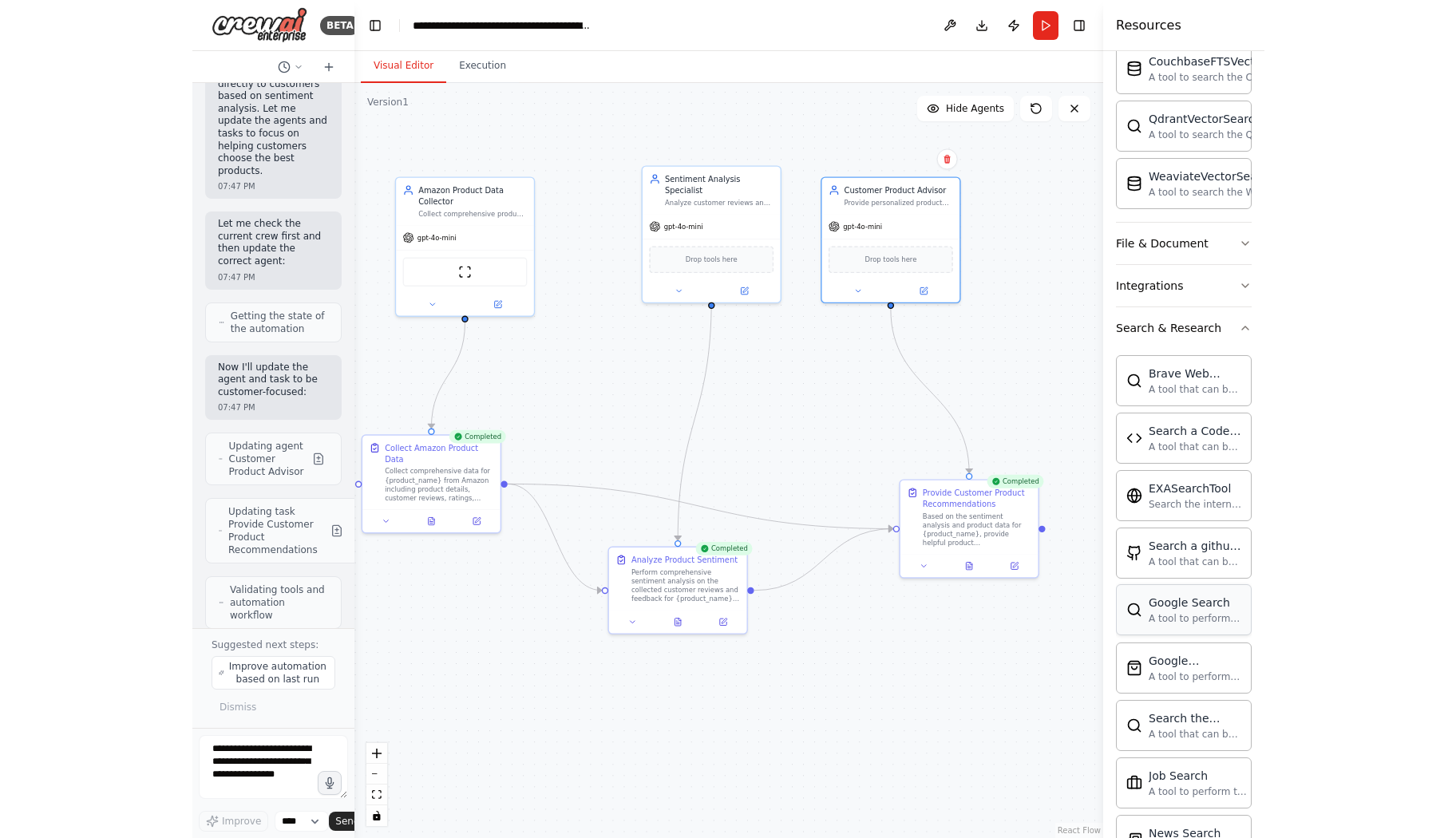
scroll to position [376, 0]
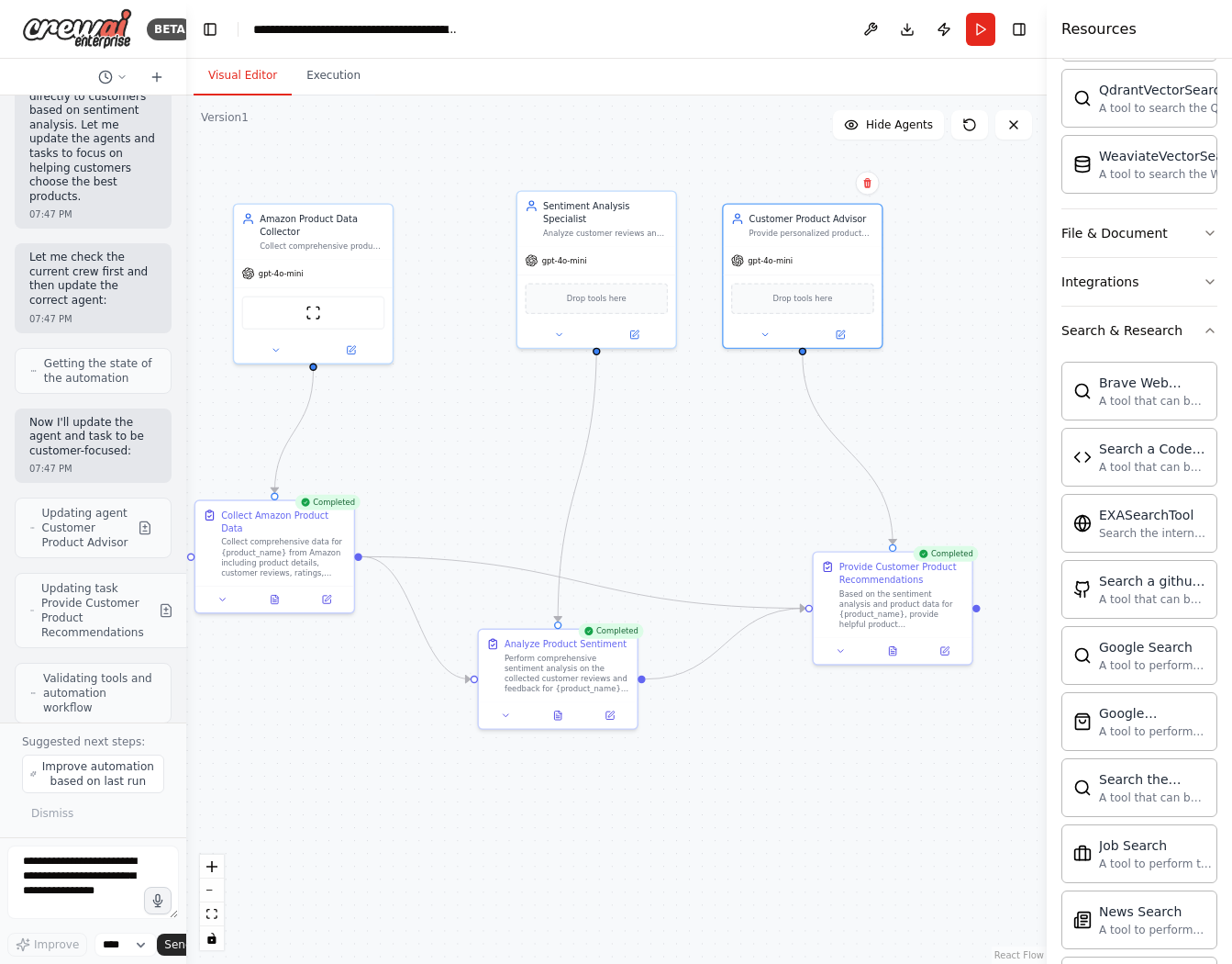
click at [902, 491] on div "BETA i want to generate a multi agent app that will take amazon data and that w…" at bounding box center [616, 482] width 1232 height 964
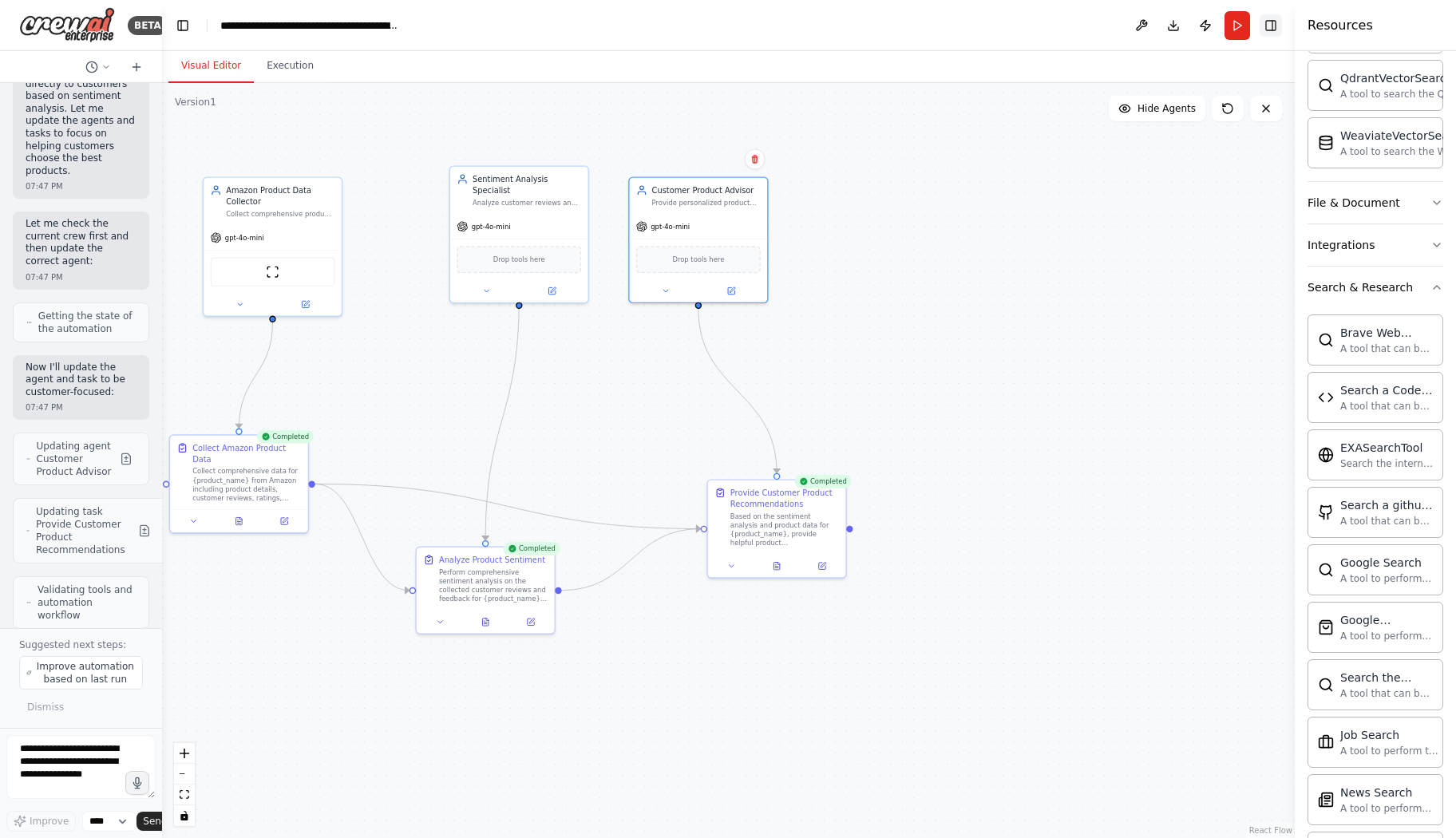
click at [1071, 30] on button "Toggle Right Sidebar" at bounding box center [1270, 25] width 22 height 22
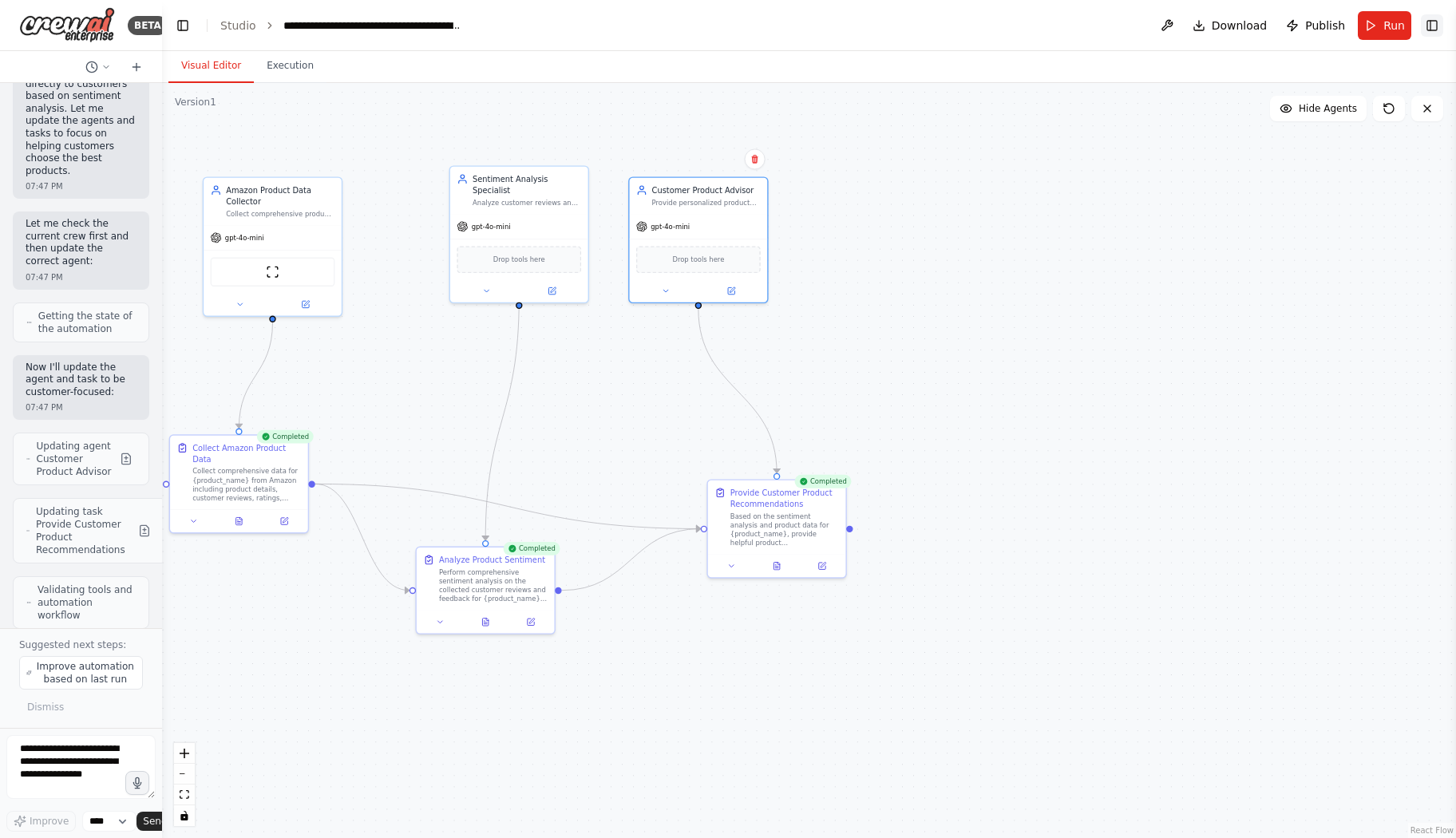
click at [1071, 30] on button "Toggle Right Sidebar" at bounding box center [1431, 25] width 22 height 22
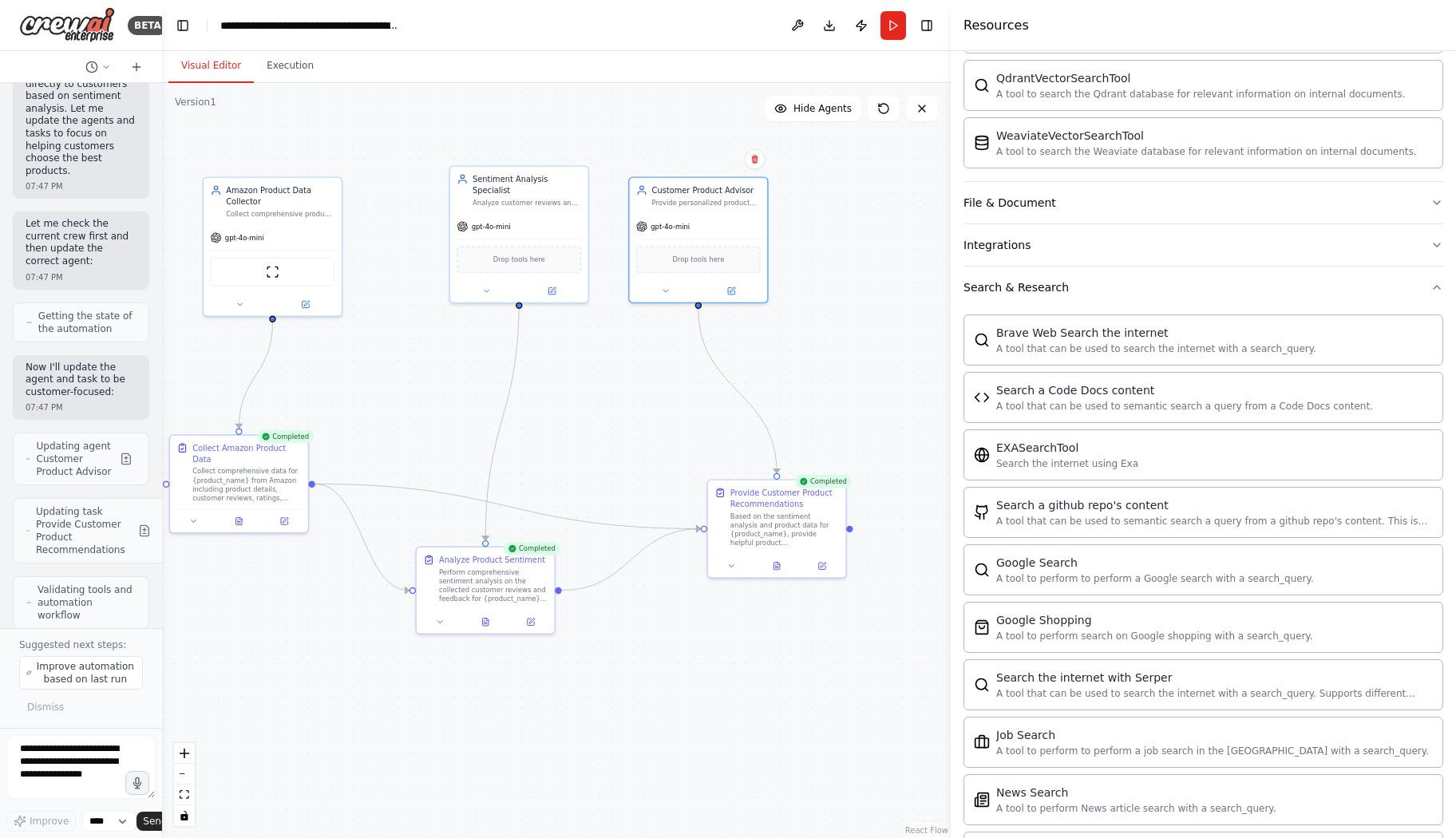
drag, startPoint x: 1295, startPoint y: 228, endPoint x: 951, endPoint y: 237, distance: 344.1
click at [951, 237] on div at bounding box center [954, 419] width 7 height 838
click at [382, 733] on div ".deletable-edge-delete-btn { width: 20px; height: 20px; border: 0px solid #ffff…" at bounding box center [556, 460] width 788 height 755
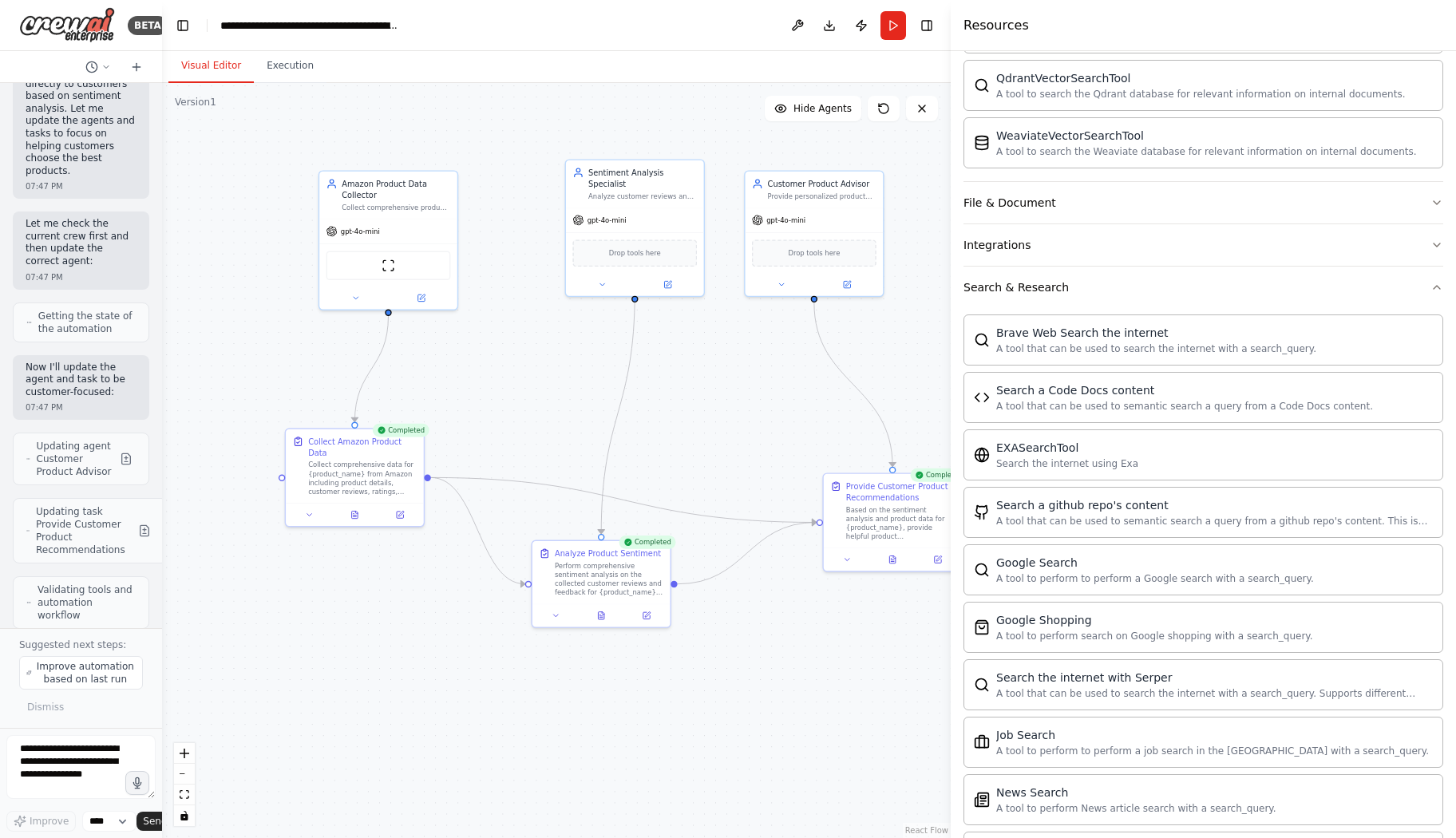
drag, startPoint x: 440, startPoint y: 376, endPoint x: 563, endPoint y: 370, distance: 123.1
click at [563, 370] on div ".deletable-edge-delete-btn { width: 20px; height: 20px; border: 0px solid #ffff…" at bounding box center [556, 460] width 788 height 755
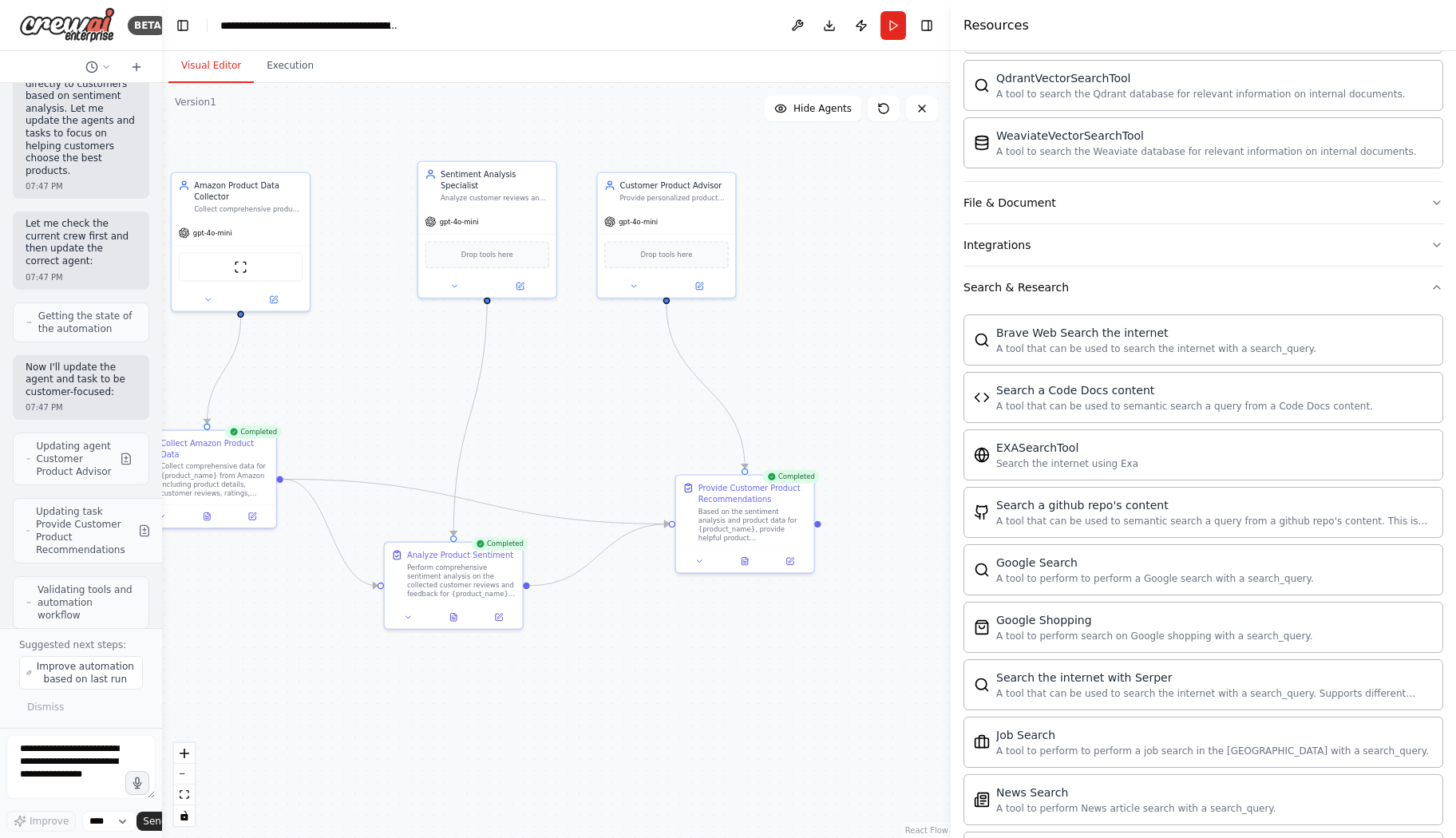
drag, startPoint x: 655, startPoint y: 373, endPoint x: 582, endPoint y: 373, distance: 73.0
click at [582, 373] on div ".deletable-edge-delete-btn { width: 20px; height: 20px; border: 0px solid #ffff…" at bounding box center [556, 460] width 788 height 755
drag, startPoint x: 711, startPoint y: 505, endPoint x: 623, endPoint y: 442, distance: 108.2
click at [623, 442] on div "Based on the sentiment analysis and product data for {product_name}, provide he…" at bounding box center [664, 456] width 108 height 36
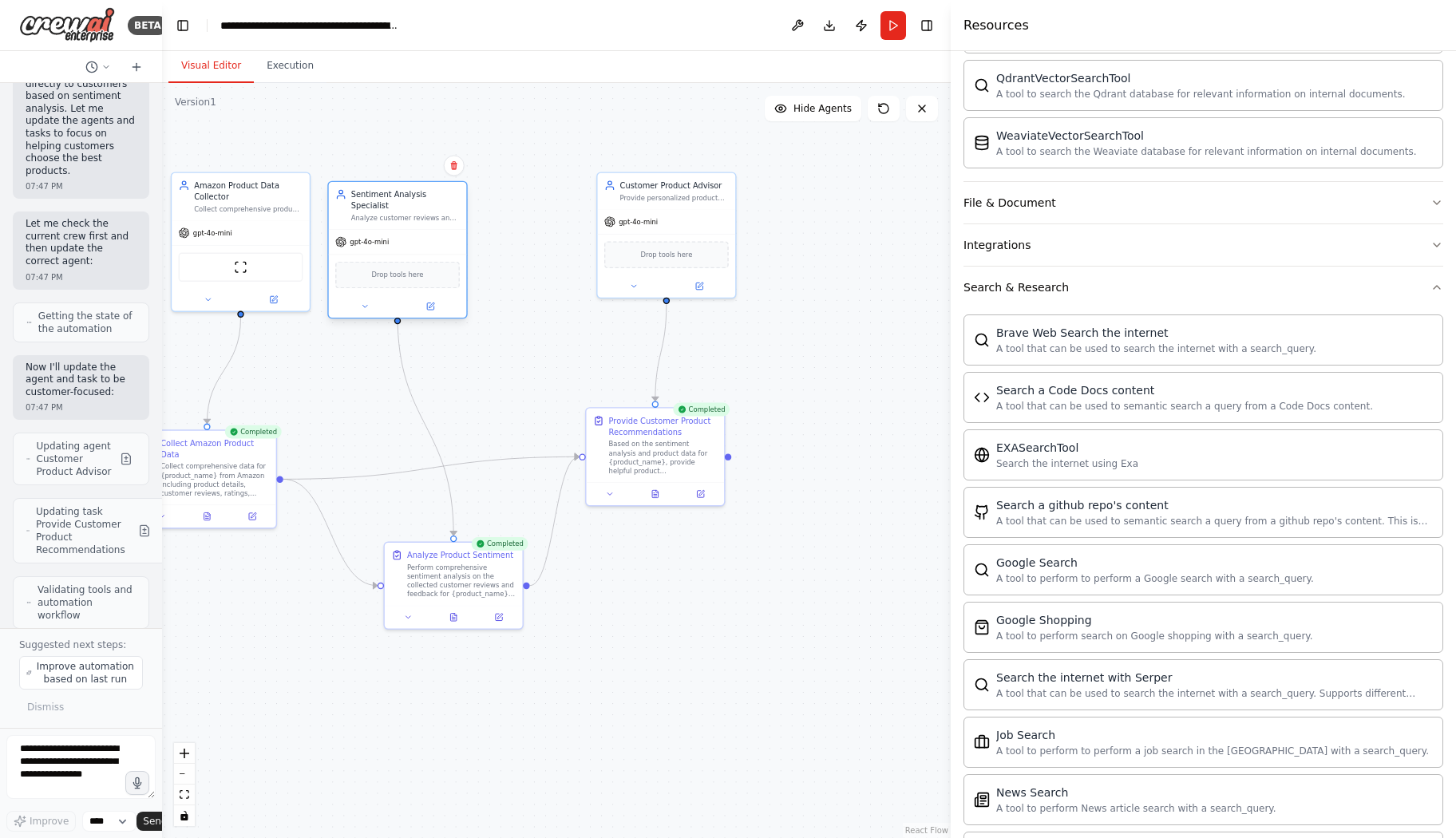
drag, startPoint x: 479, startPoint y: 199, endPoint x: 395, endPoint y: 225, distance: 87.9
click at [395, 230] on div "gpt-4o-mini" at bounding box center [397, 242] width 138 height 25
drag, startPoint x: 627, startPoint y: 212, endPoint x: 534, endPoint y: 226, distance: 94.0
click at [534, 226] on div "gpt-4o-mini" at bounding box center [576, 231] width 138 height 25
click at [867, 267] on div ".deletable-edge-delete-btn { width: 20px; height: 20px; border: 0px solid #ffff…" at bounding box center [556, 460] width 788 height 755
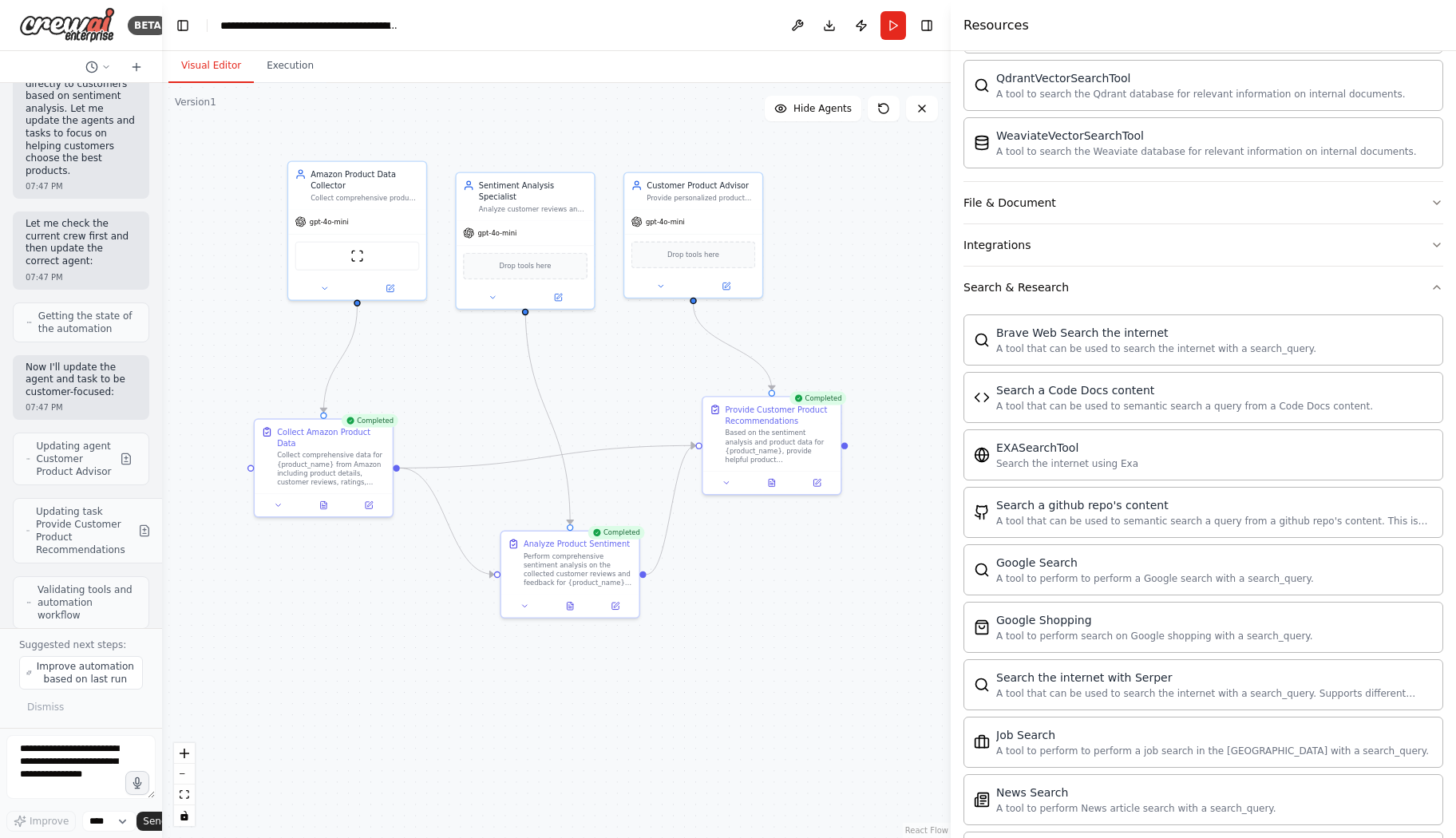
drag, startPoint x: 834, startPoint y: 258, endPoint x: 951, endPoint y: 246, distance: 117.6
click at [951, 246] on div "BETA i want to generate a multi agent app that will take amazon data and that w…" at bounding box center [728, 419] width 1456 height 838
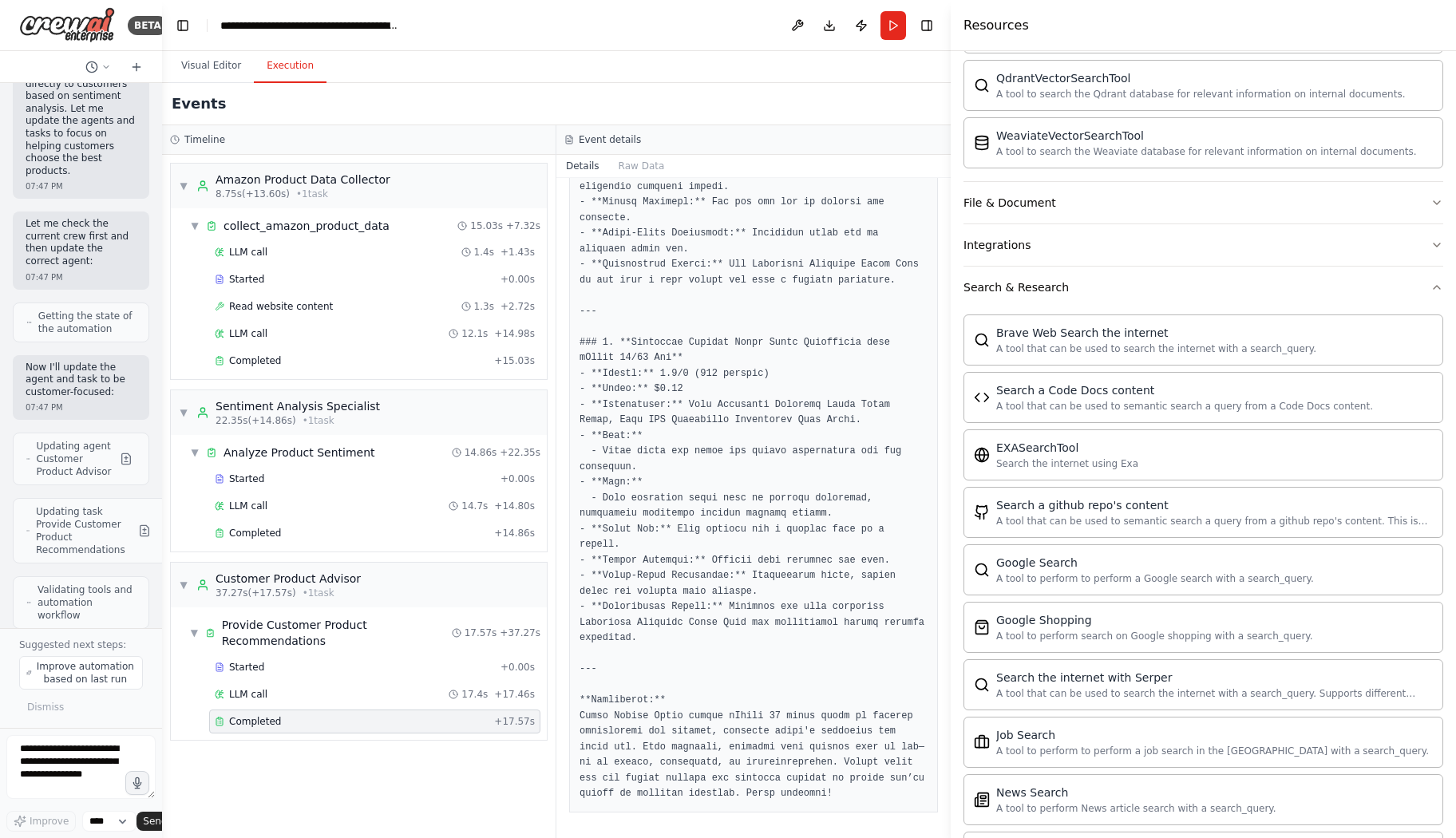
click at [281, 67] on button "Execution" at bounding box center [290, 66] width 72 height 34
click at [225, 67] on button "Visual Editor" at bounding box center [211, 66] width 85 height 34
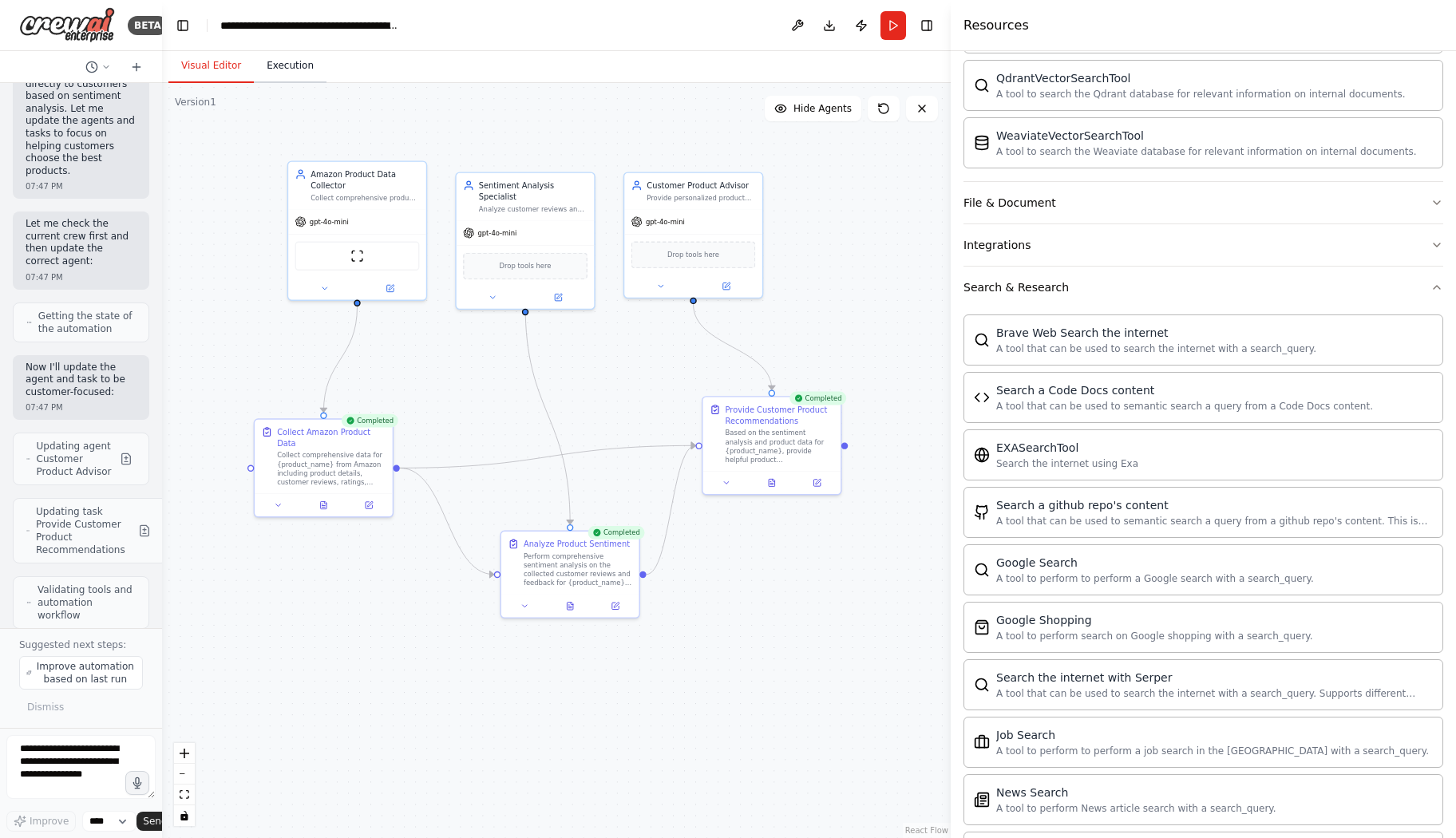
click at [266, 73] on button "Execution" at bounding box center [290, 66] width 72 height 34
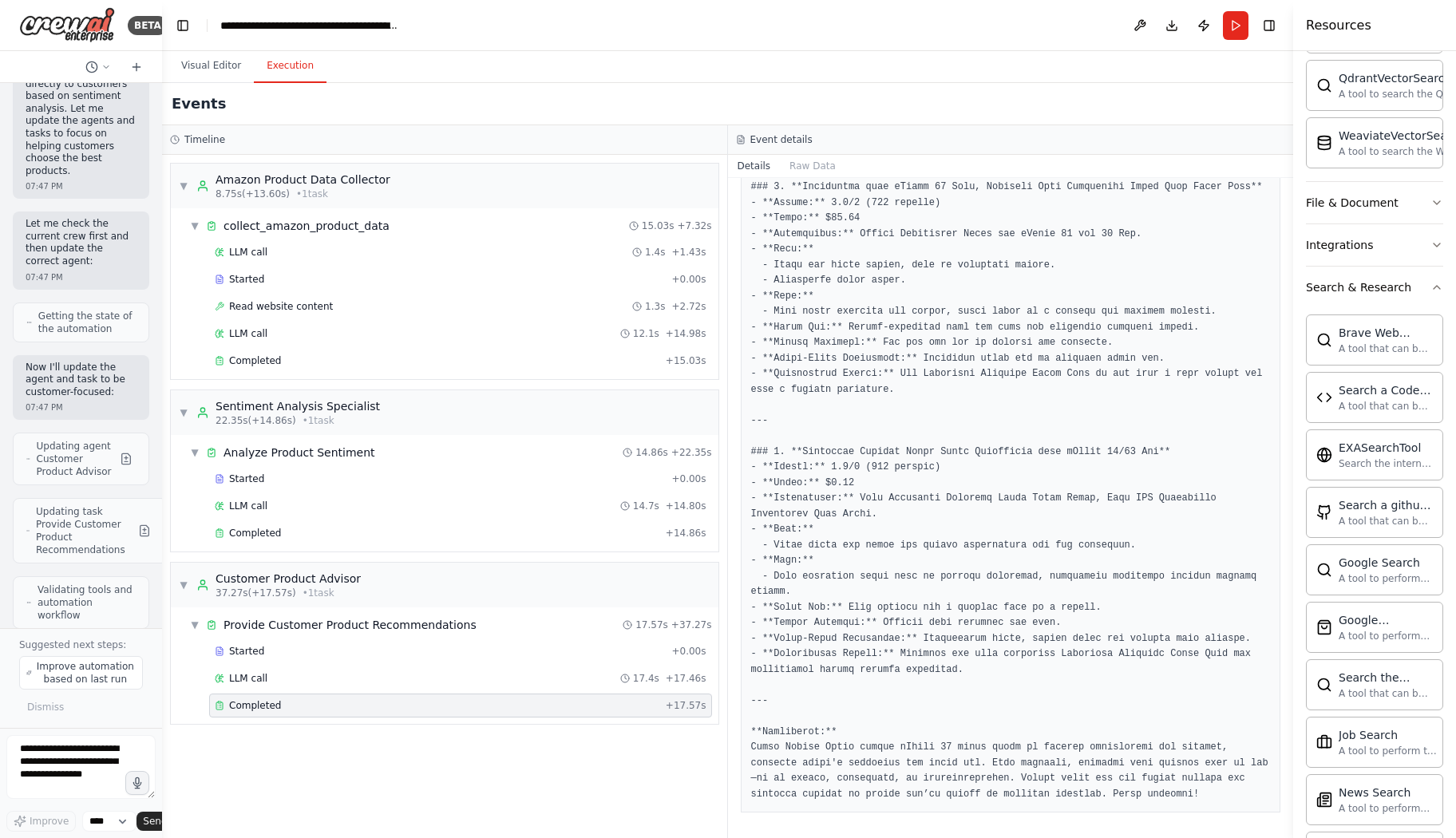
scroll to position [1371, 0]
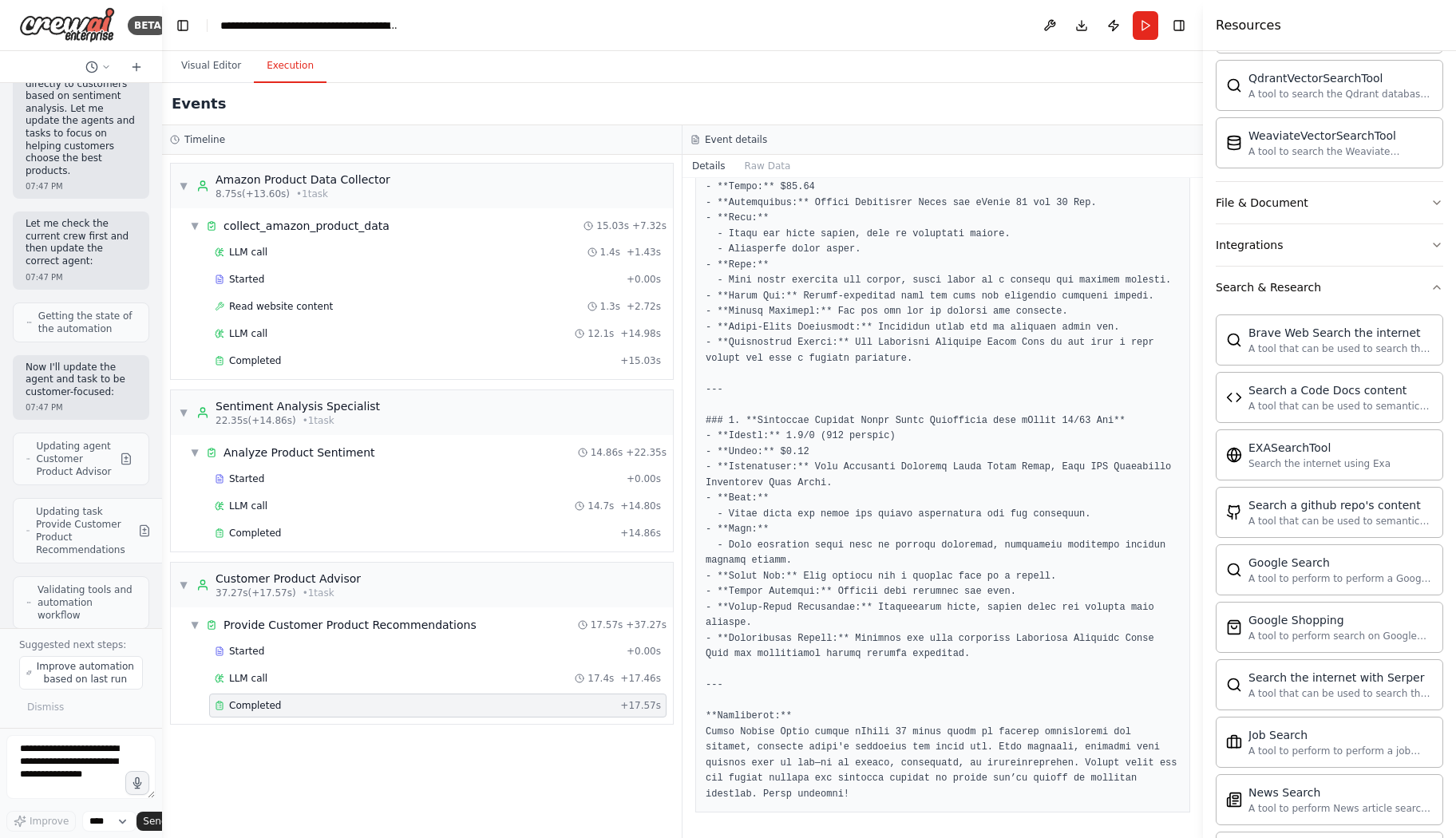
drag, startPoint x: 950, startPoint y: 434, endPoint x: 1203, endPoint y: 387, distance: 257.3
click at [1071, 387] on div at bounding box center [1206, 419] width 7 height 838
click at [181, 25] on button "Toggle Left Sidebar" at bounding box center [182, 25] width 22 height 22
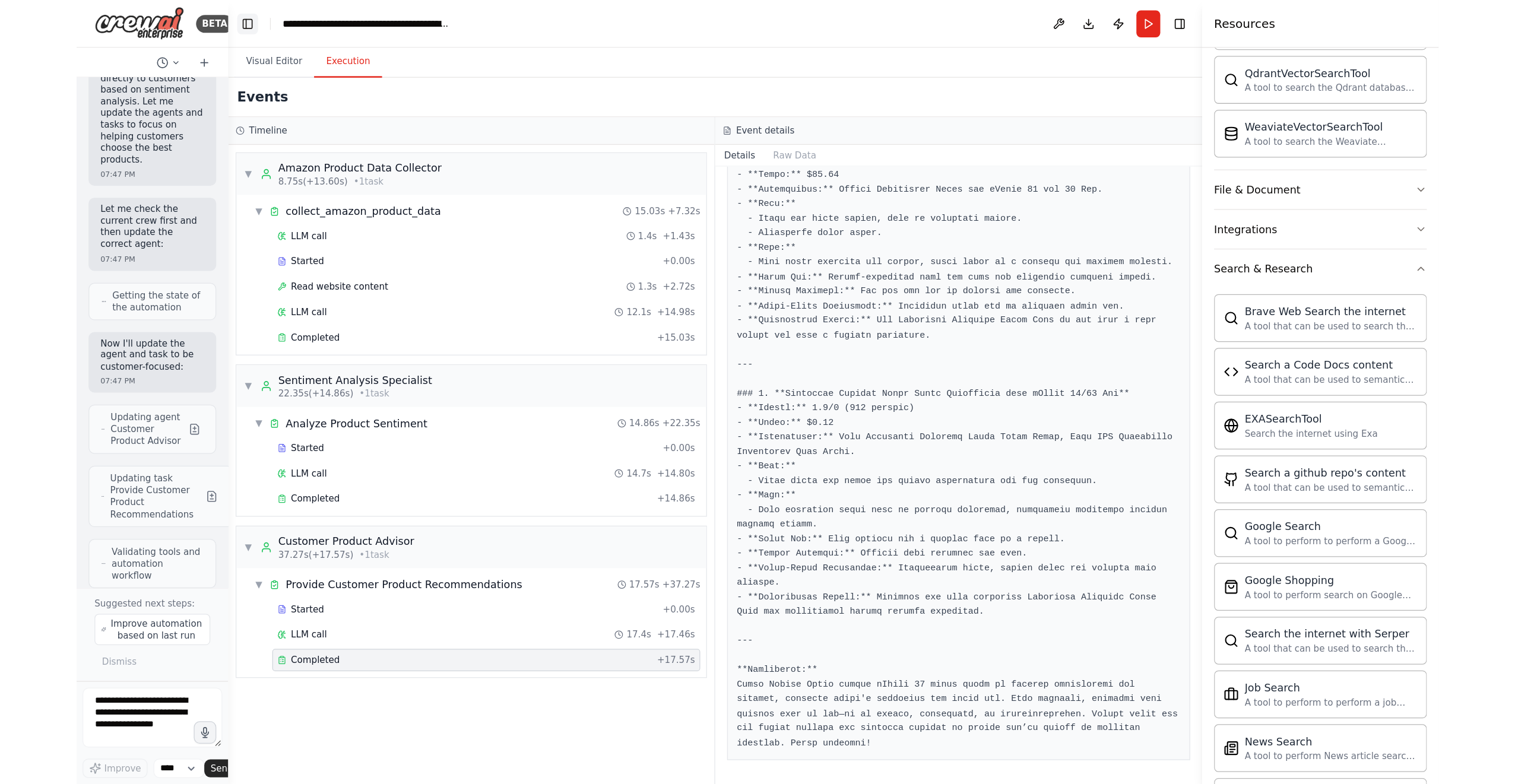
scroll to position [916, 0]
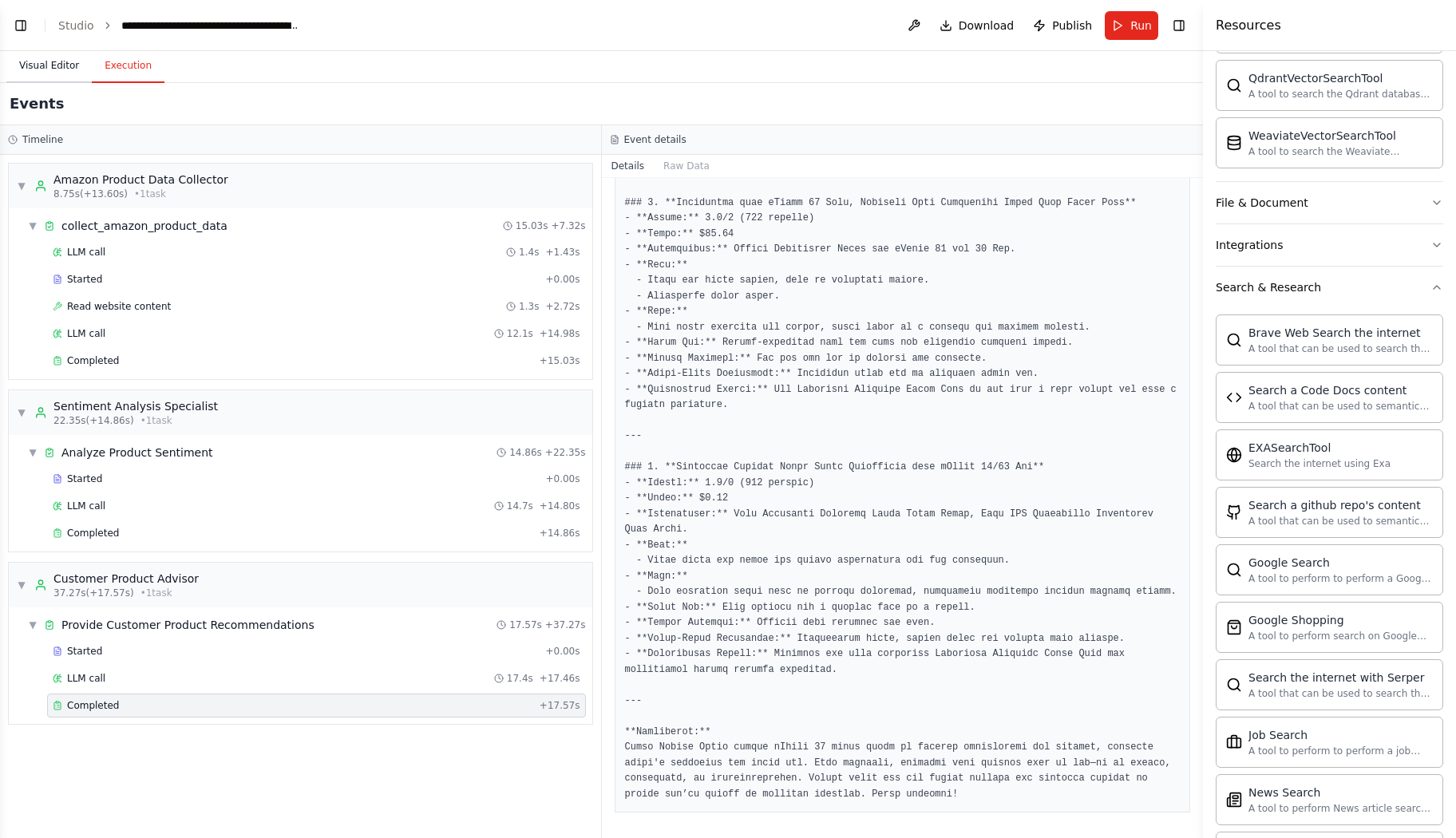
click at [64, 62] on button "Visual Editor" at bounding box center [49, 66] width 85 height 34
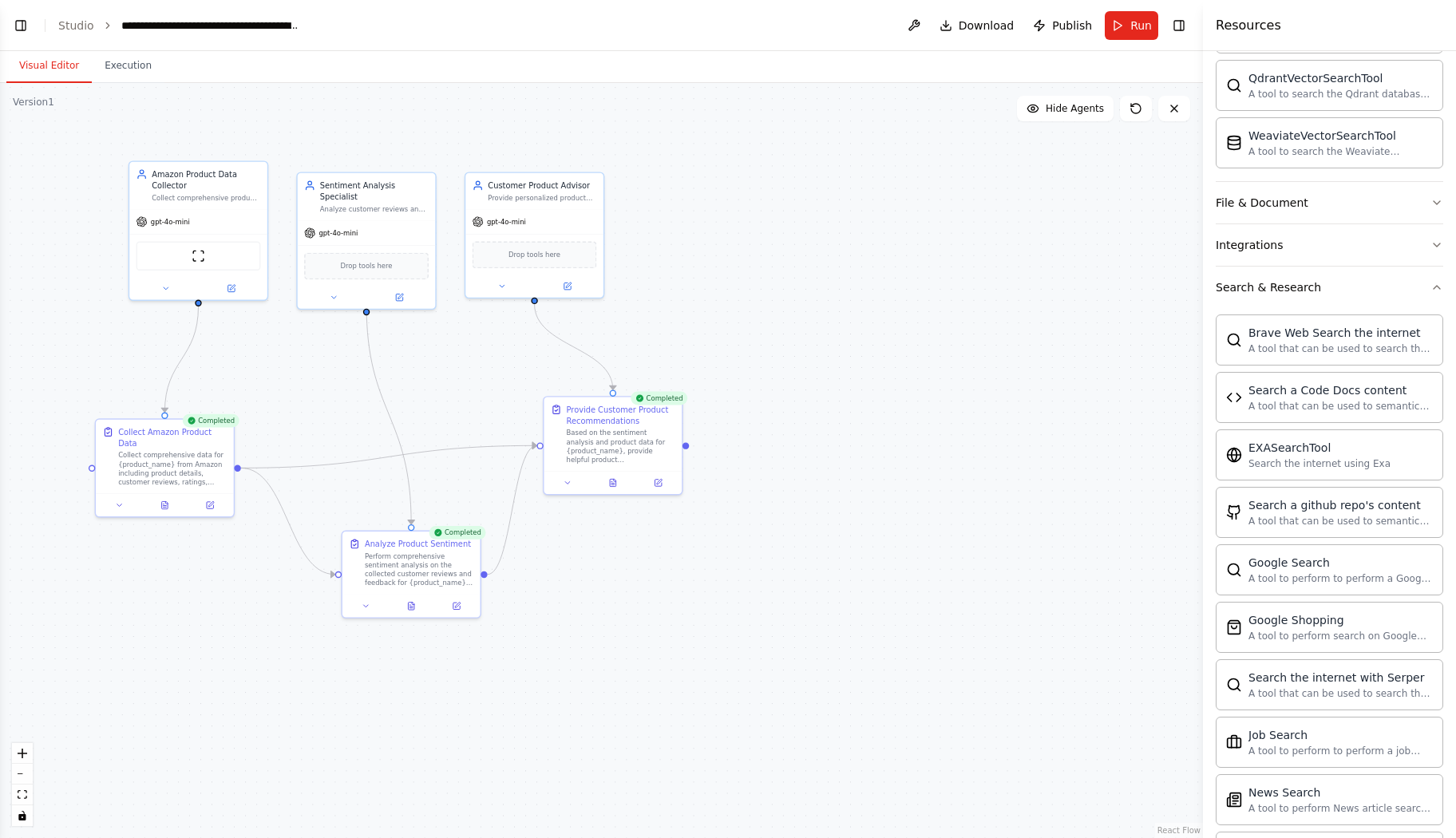
drag, startPoint x: 782, startPoint y: 245, endPoint x: 906, endPoint y: 222, distance: 126.1
click at [906, 222] on div ".deletable-edge-delete-btn { width: 20px; height: 20px; border: 0px solid #ffff…" at bounding box center [601, 460] width 1203 height 755
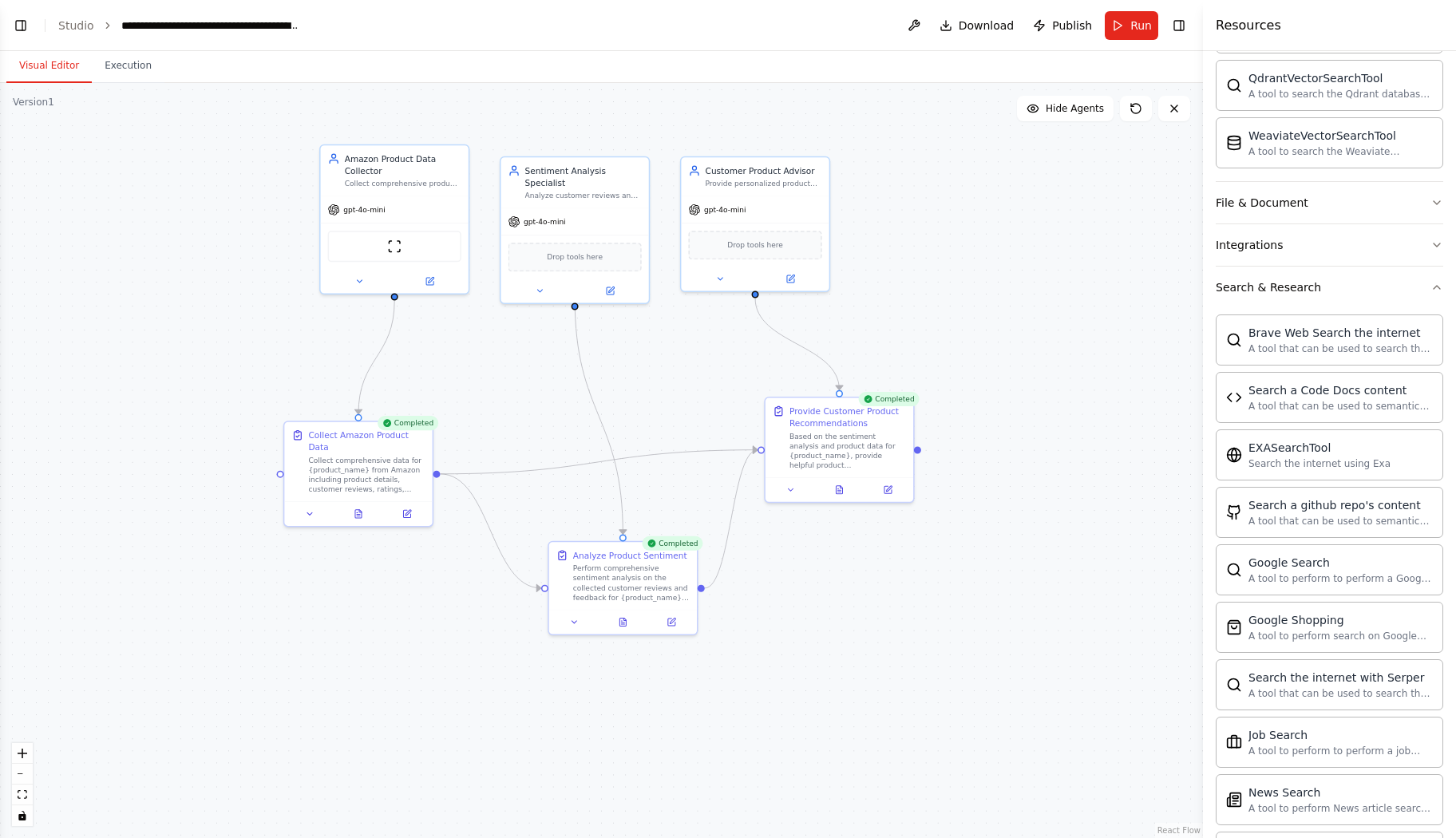
drag, startPoint x: 544, startPoint y: 334, endPoint x: 699, endPoint y: 363, distance: 157.7
click at [699, 363] on div ".deletable-edge-delete-btn { width: 20px; height: 20px; border: 0px solid #ffff…" at bounding box center [601, 460] width 1203 height 755
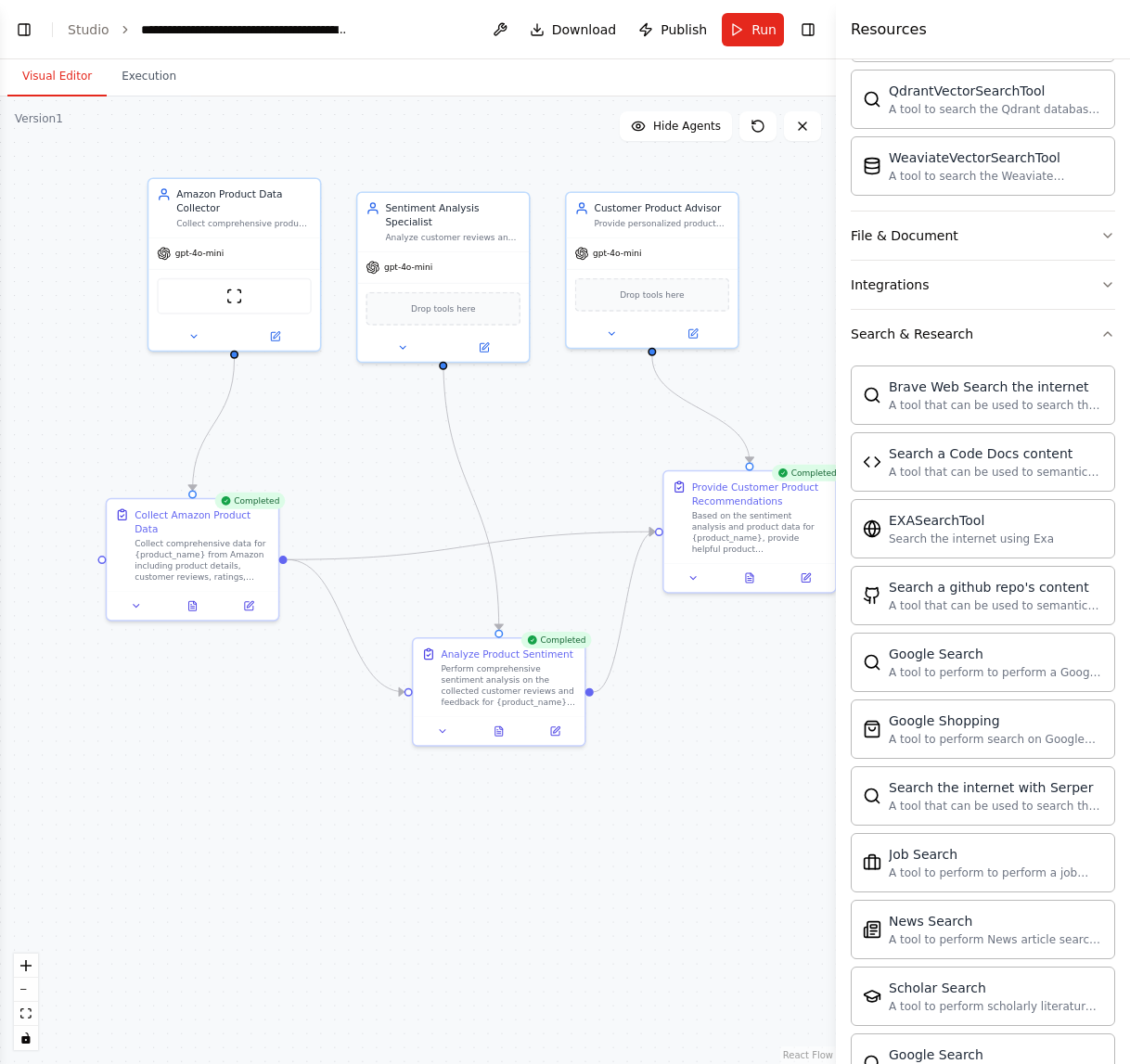
drag, startPoint x: 535, startPoint y: 135, endPoint x: 326, endPoint y: 151, distance: 209.6
click at [326, 151] on div ".deletable-edge-delete-btn { width: 20px; height: 20px; border: 0px solid #ffff…" at bounding box center [418, 580] width 836 height 968
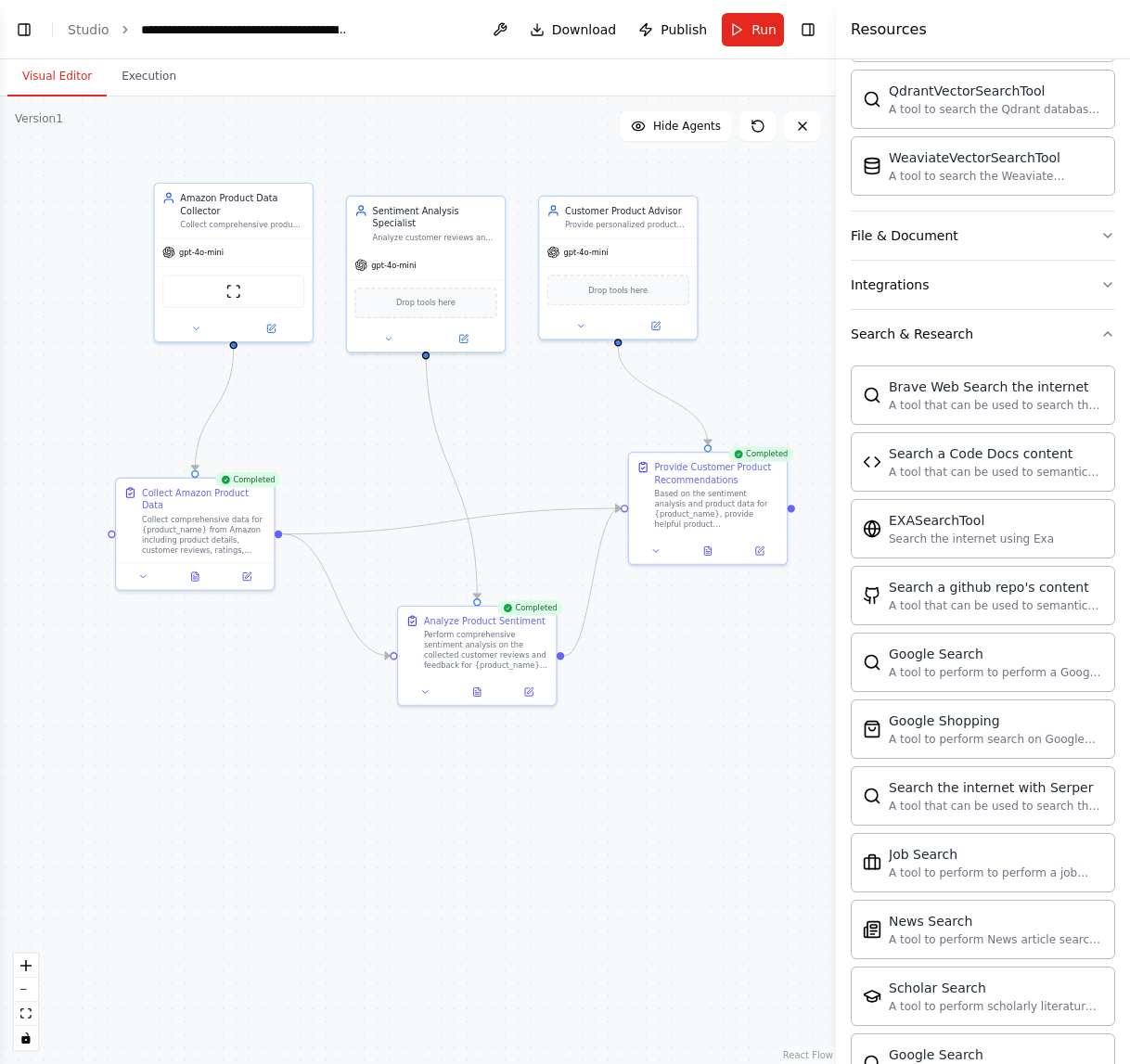
drag, startPoint x: 485, startPoint y: 147, endPoint x: 471, endPoint y: 158, distance: 17.8
click at [471, 158] on div ".deletable-edge-delete-btn { width: 20px; height: 20px; border: 0px solid #ffff…" at bounding box center [418, 580] width 836 height 968
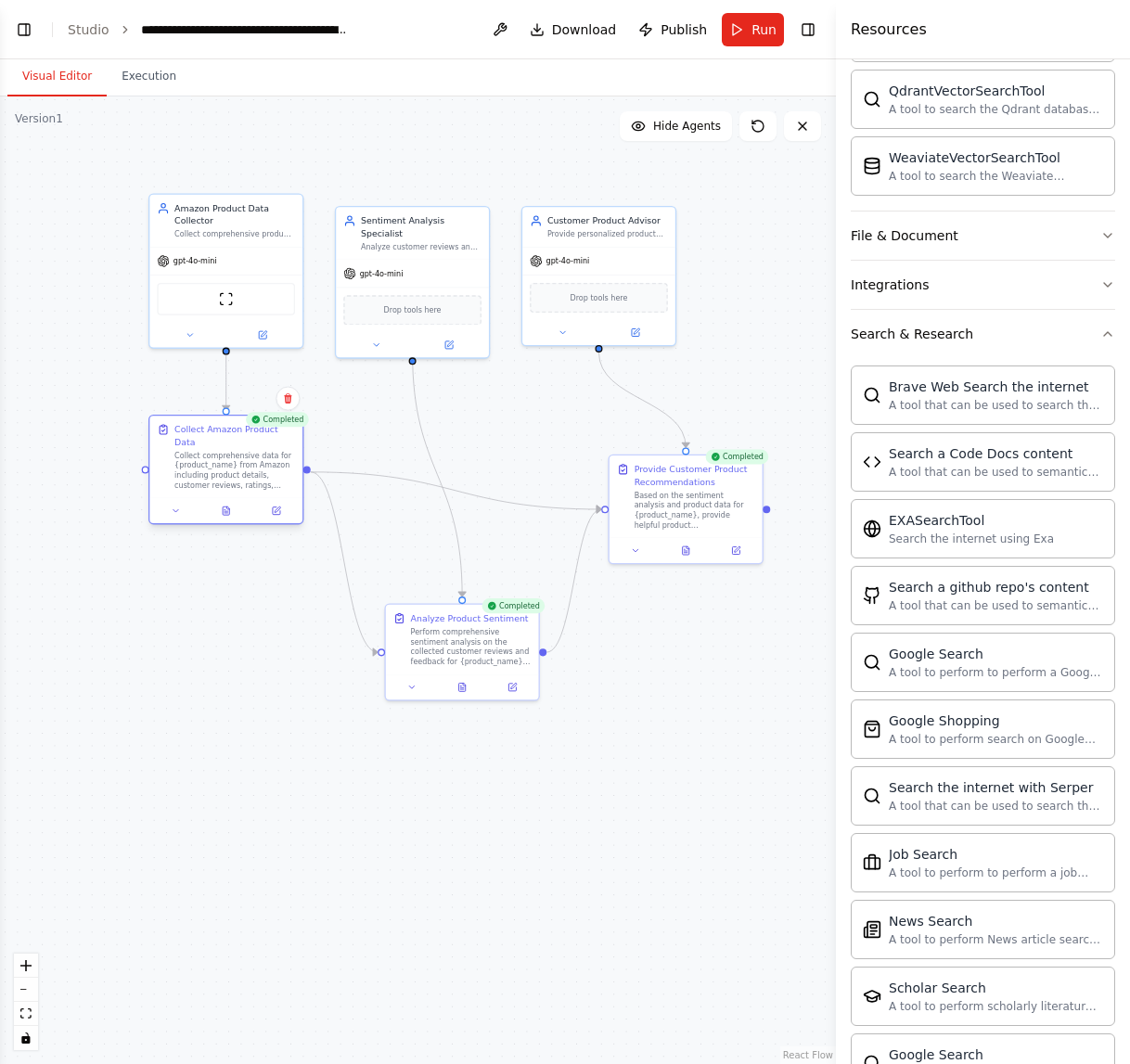
drag, startPoint x: 184, startPoint y: 492, endPoint x: 219, endPoint y: 434, distance: 67.7
click at [219, 434] on div "Collect Amazon Product Data" at bounding box center [235, 435] width 120 height 25
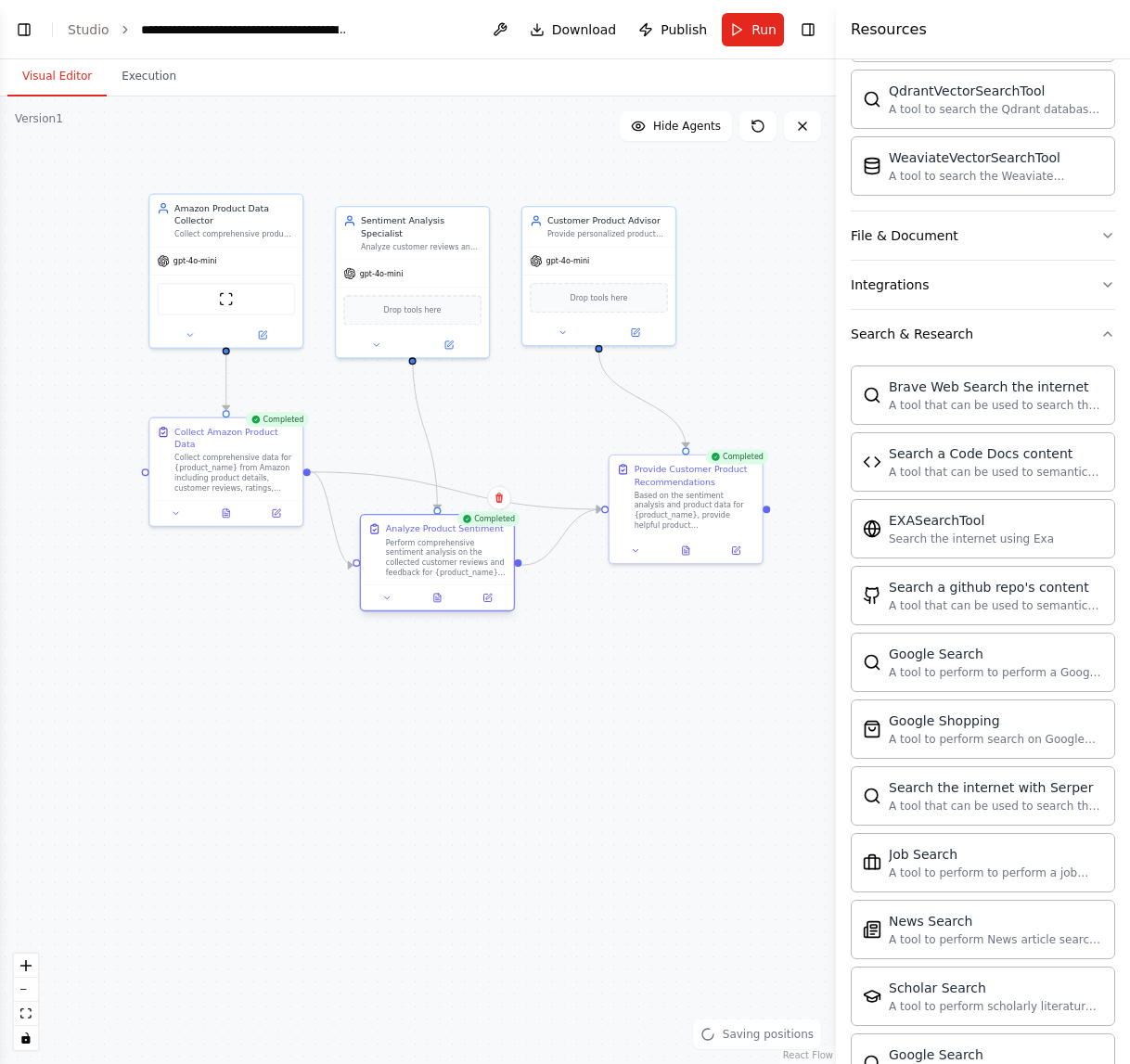
drag, startPoint x: 412, startPoint y: 618, endPoint x: 386, endPoint y: 532, distance: 89.8
click at [386, 532] on div "Analyze Product Sentiment" at bounding box center [444, 528] width 117 height 12
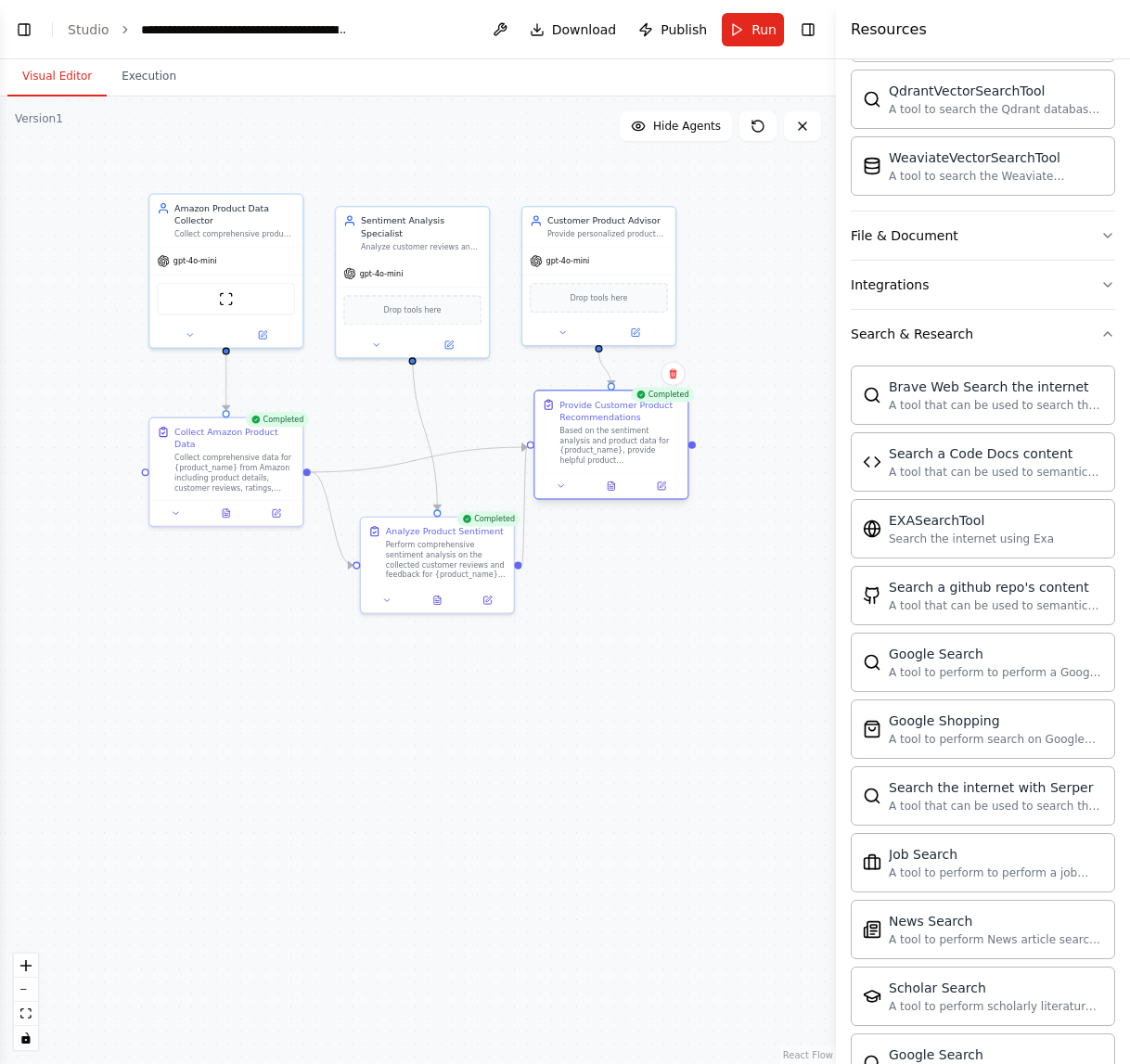
drag, startPoint x: 570, startPoint y: 475, endPoint x: 544, endPoint y: 424, distance: 57.2
click at [544, 424] on div "Provide Customer Product Recommendations Based on the sentiment analysis and pr…" at bounding box center [612, 431] width 138 height 67
